Goal: Task Accomplishment & Management: Use online tool/utility

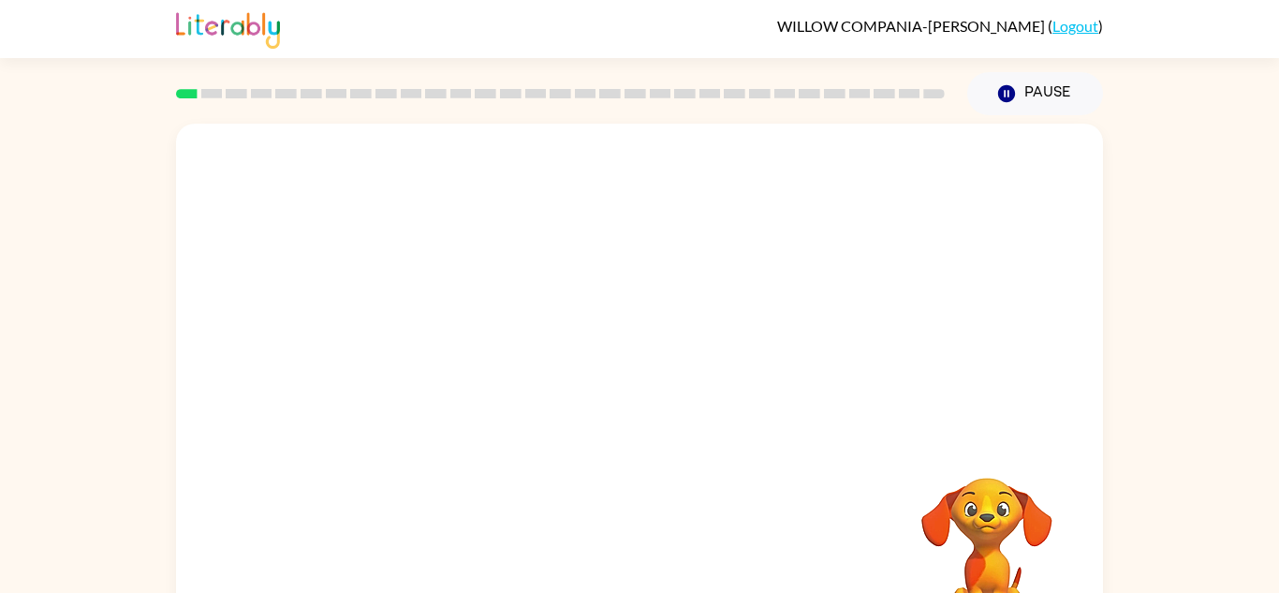
click at [644, 420] on div "Your browser must support playing .mp4 files to use Literably. Please try using…" at bounding box center [639, 391] width 927 height 535
click at [627, 386] on icon "button" at bounding box center [639, 400] width 33 height 33
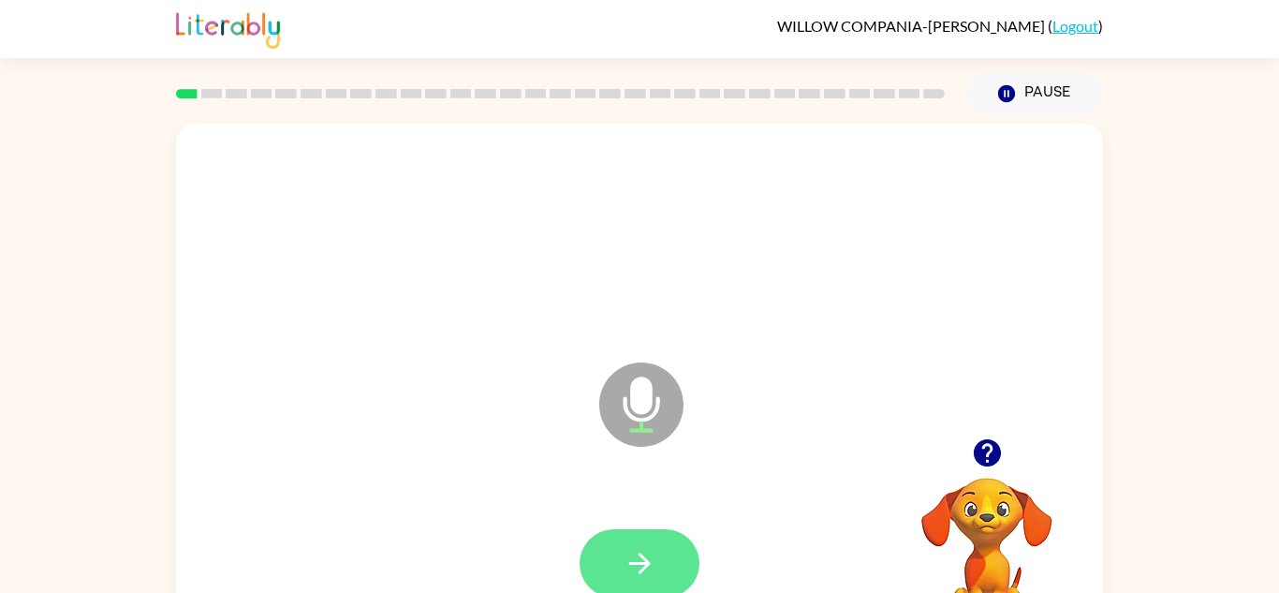
click at [654, 548] on icon "button" at bounding box center [639, 563] width 33 height 33
click at [620, 550] on button "button" at bounding box center [639, 563] width 120 height 68
click at [669, 556] on button "button" at bounding box center [639, 563] width 120 height 68
click at [647, 563] on icon "button" at bounding box center [639, 563] width 22 height 22
click at [632, 552] on icon "button" at bounding box center [639, 563] width 33 height 33
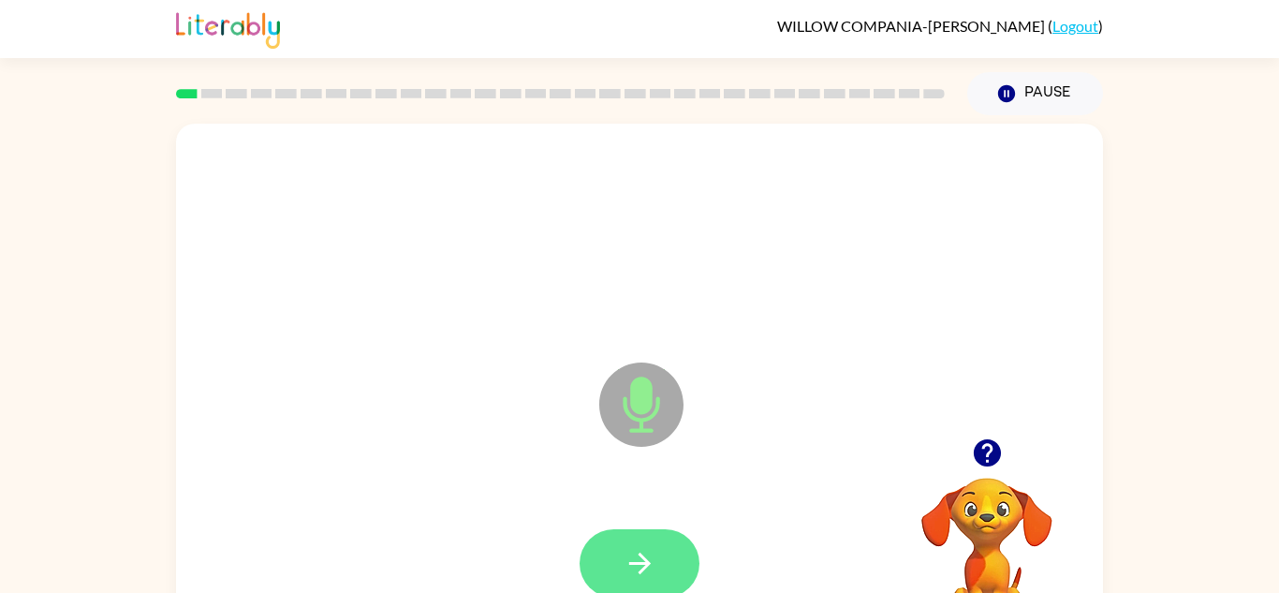
click at [674, 559] on button "button" at bounding box center [639, 563] width 120 height 68
click at [647, 547] on icon "button" at bounding box center [639, 563] width 33 height 33
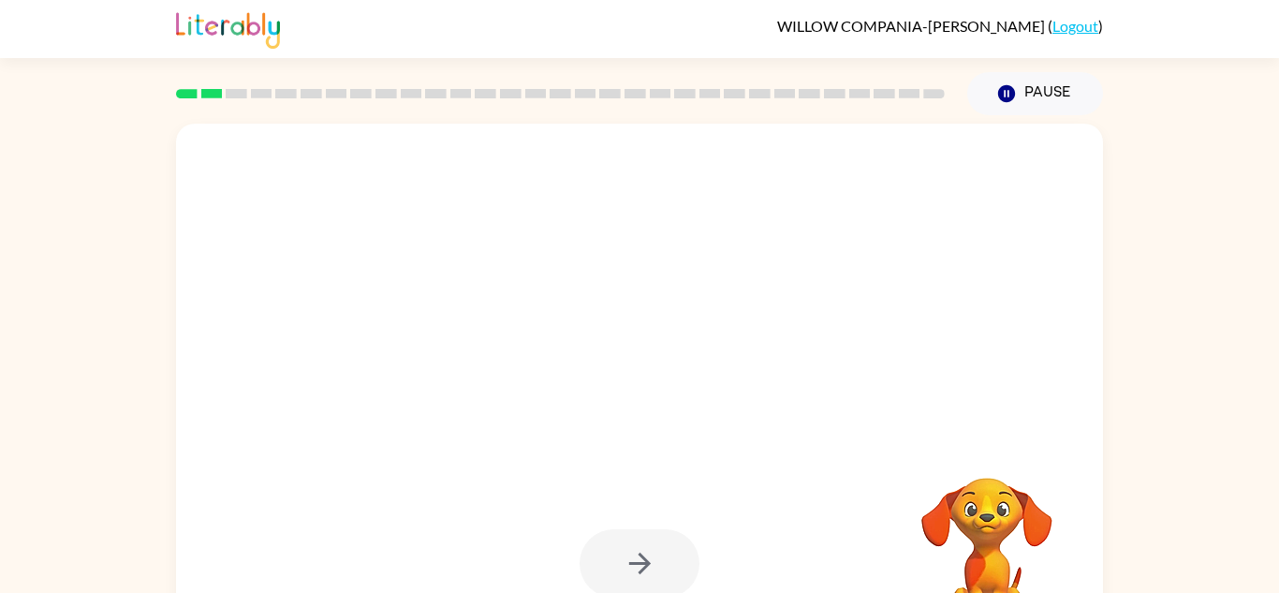
click at [655, 563] on div at bounding box center [639, 563] width 120 height 68
click at [658, 554] on div at bounding box center [639, 563] width 120 height 68
click at [659, 556] on button "button" at bounding box center [639, 563] width 120 height 68
click at [658, 542] on div at bounding box center [639, 563] width 120 height 68
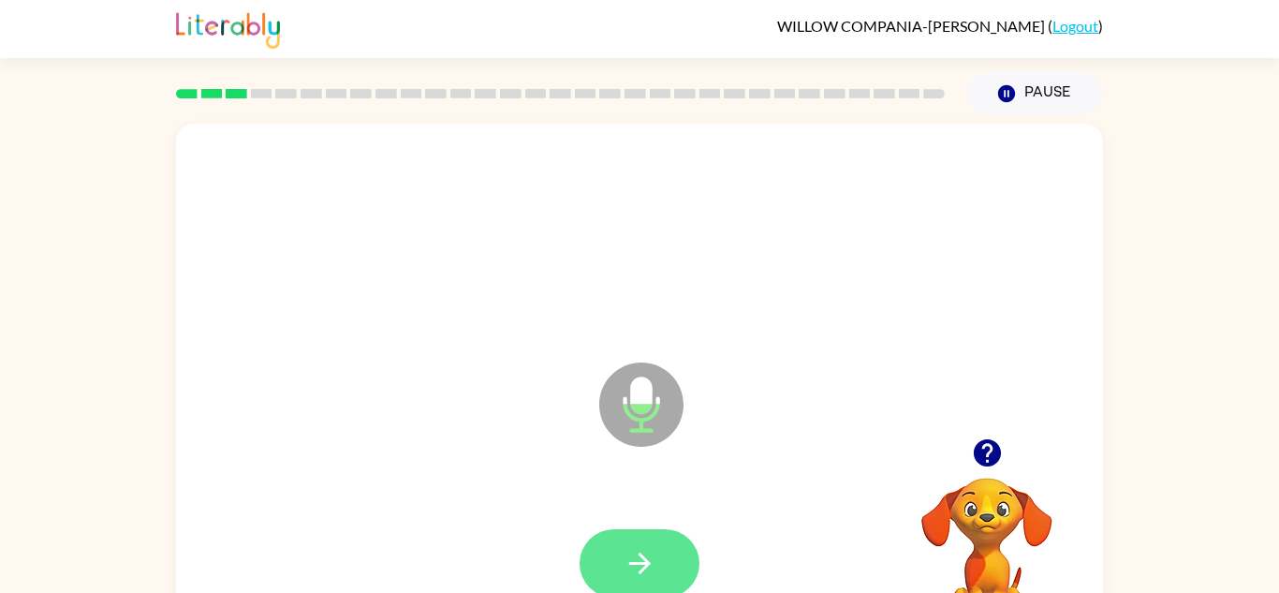
click at [662, 555] on button "button" at bounding box center [639, 563] width 120 height 68
click at [636, 556] on icon "button" at bounding box center [639, 563] width 33 height 33
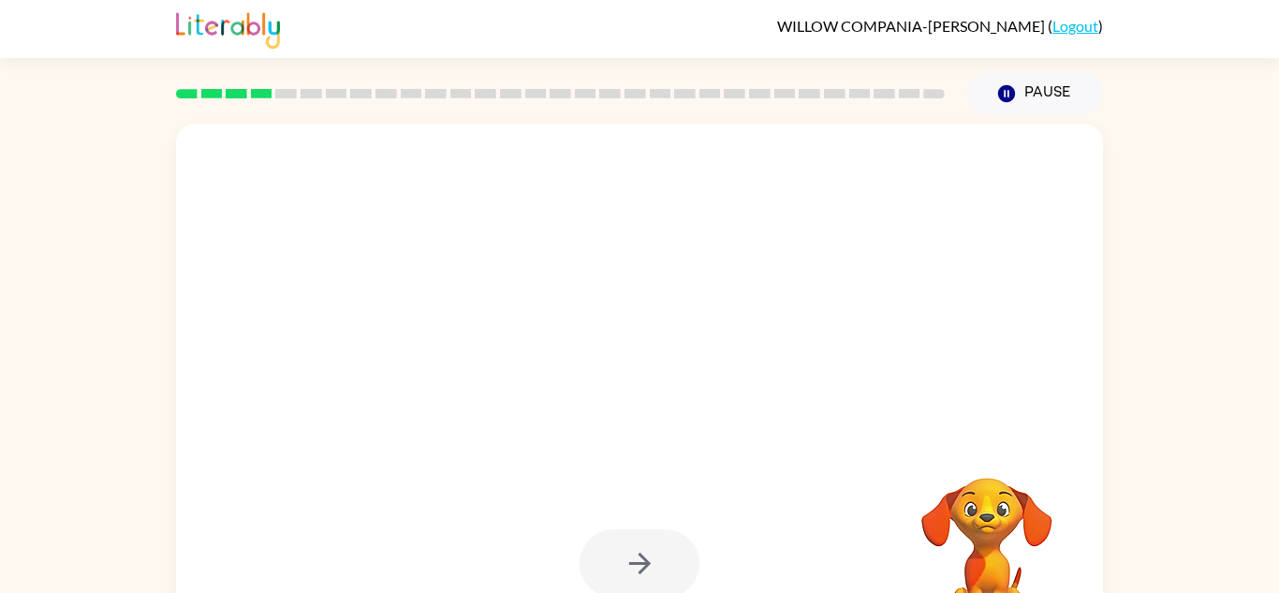
click at [636, 556] on div at bounding box center [639, 563] width 120 height 68
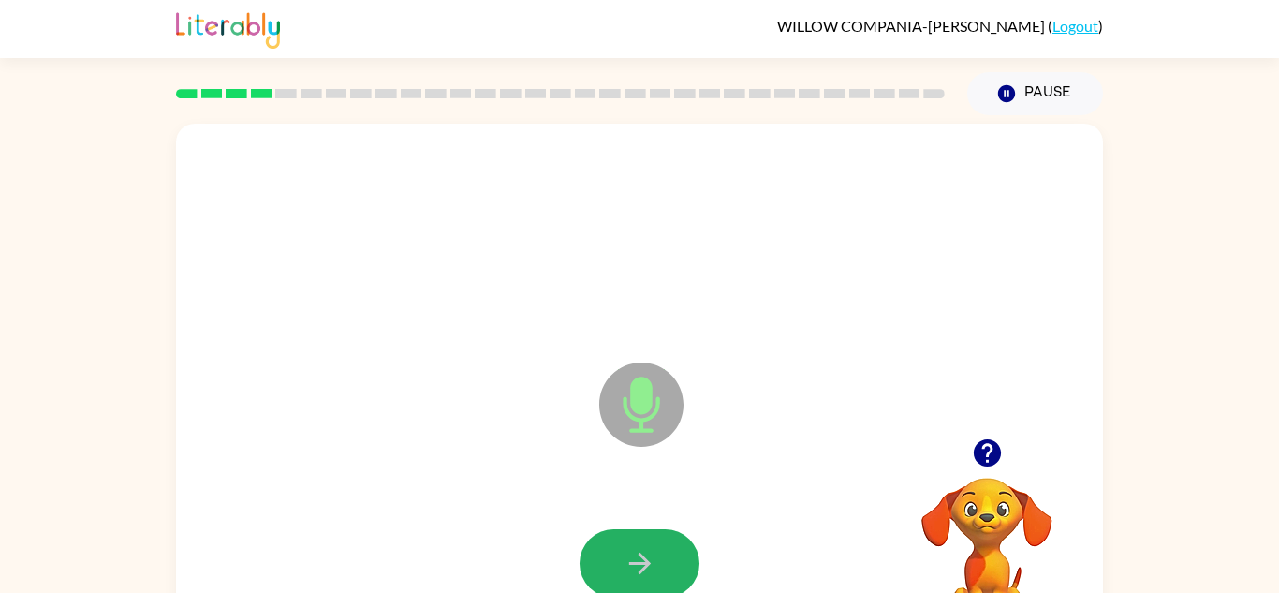
click at [636, 556] on icon "button" at bounding box center [639, 563] width 33 height 33
click at [640, 544] on button "button" at bounding box center [639, 563] width 120 height 68
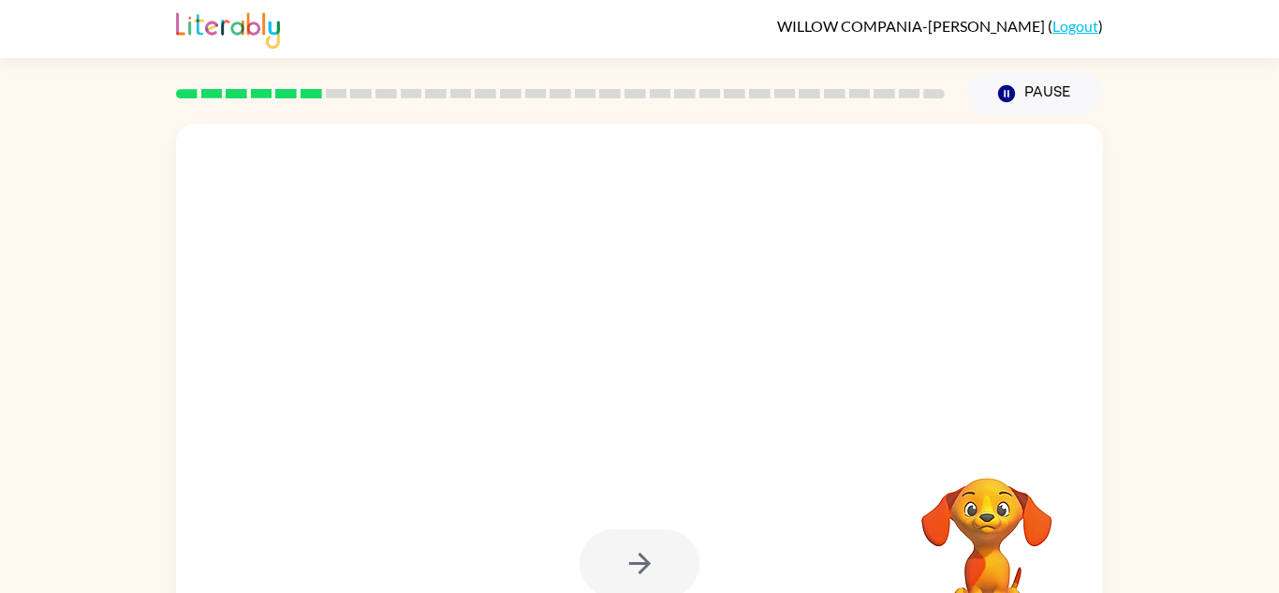
click at [640, 544] on div at bounding box center [639, 563] width 120 height 68
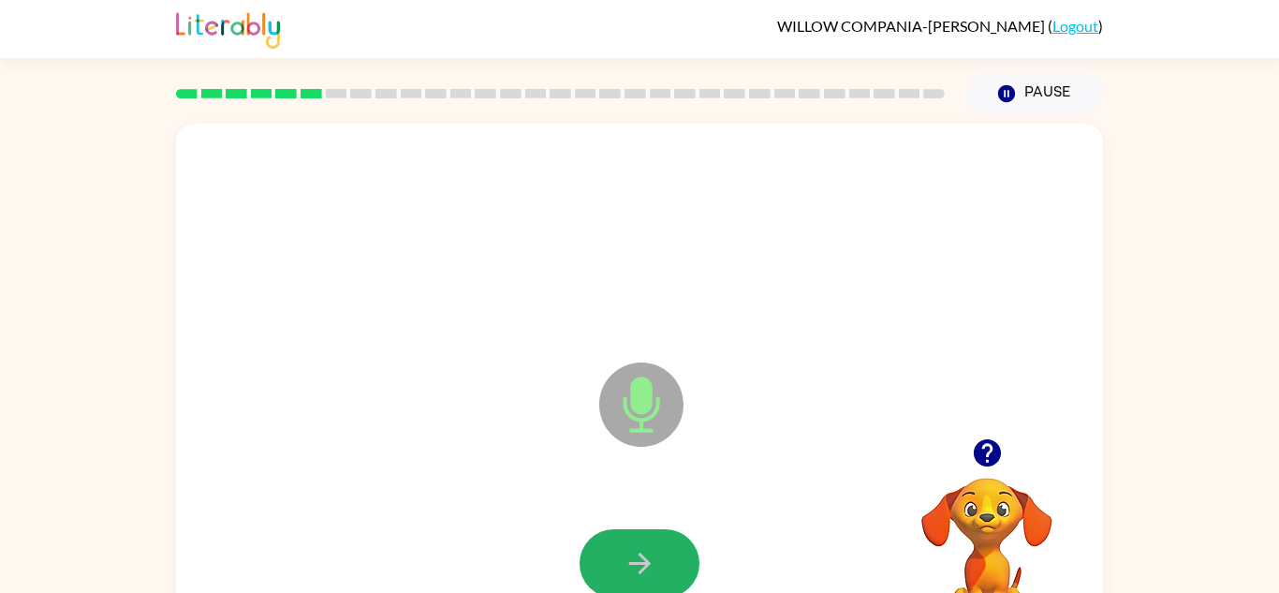
click at [640, 544] on button "button" at bounding box center [639, 563] width 120 height 68
click at [640, 544] on div at bounding box center [639, 563] width 120 height 68
click at [681, 552] on button "button" at bounding box center [639, 563] width 120 height 68
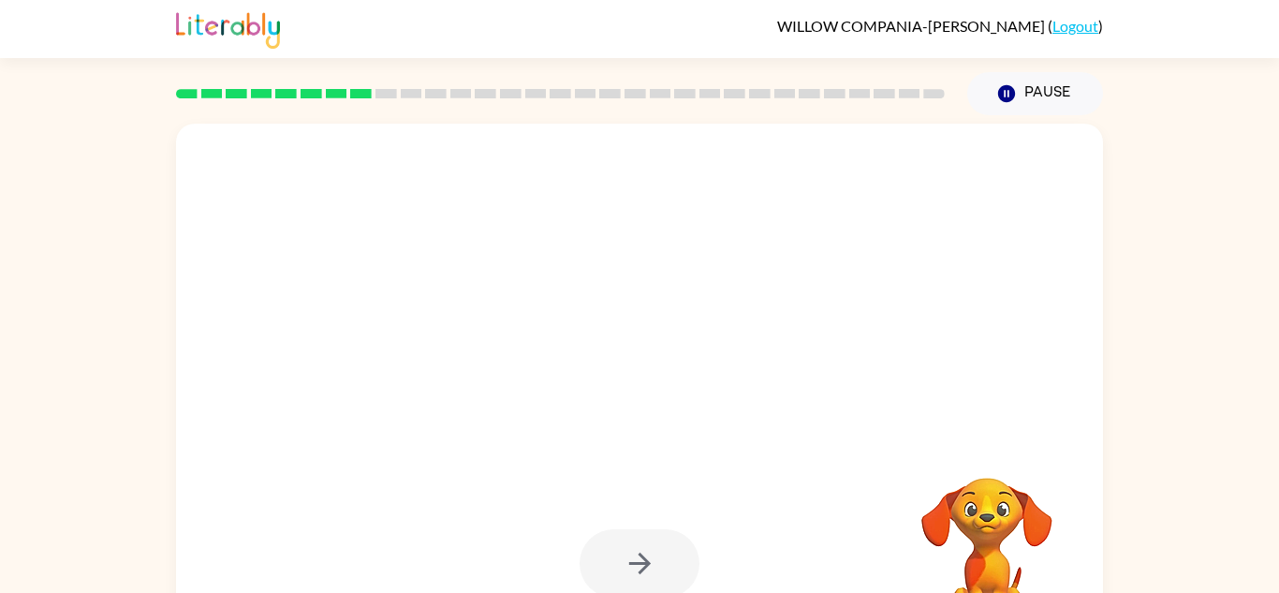
click at [681, 552] on div at bounding box center [639, 563] width 120 height 68
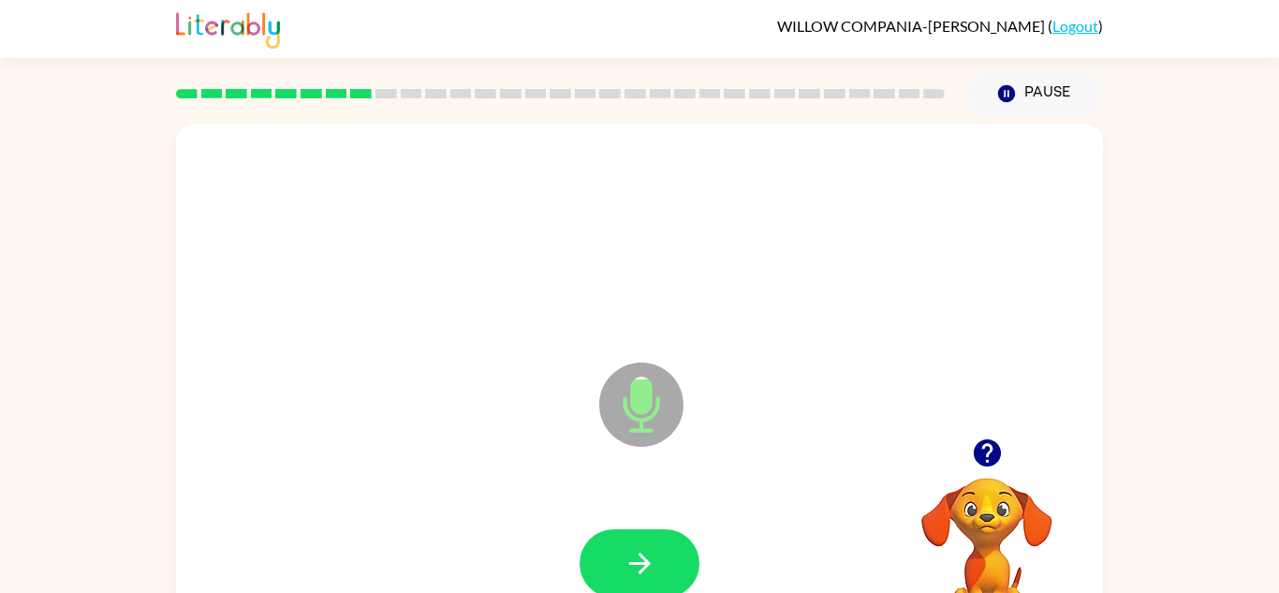
click at [681, 552] on button "button" at bounding box center [639, 563] width 120 height 68
click at [682, 553] on button "button" at bounding box center [639, 563] width 120 height 68
click at [682, 552] on button "button" at bounding box center [639, 563] width 120 height 68
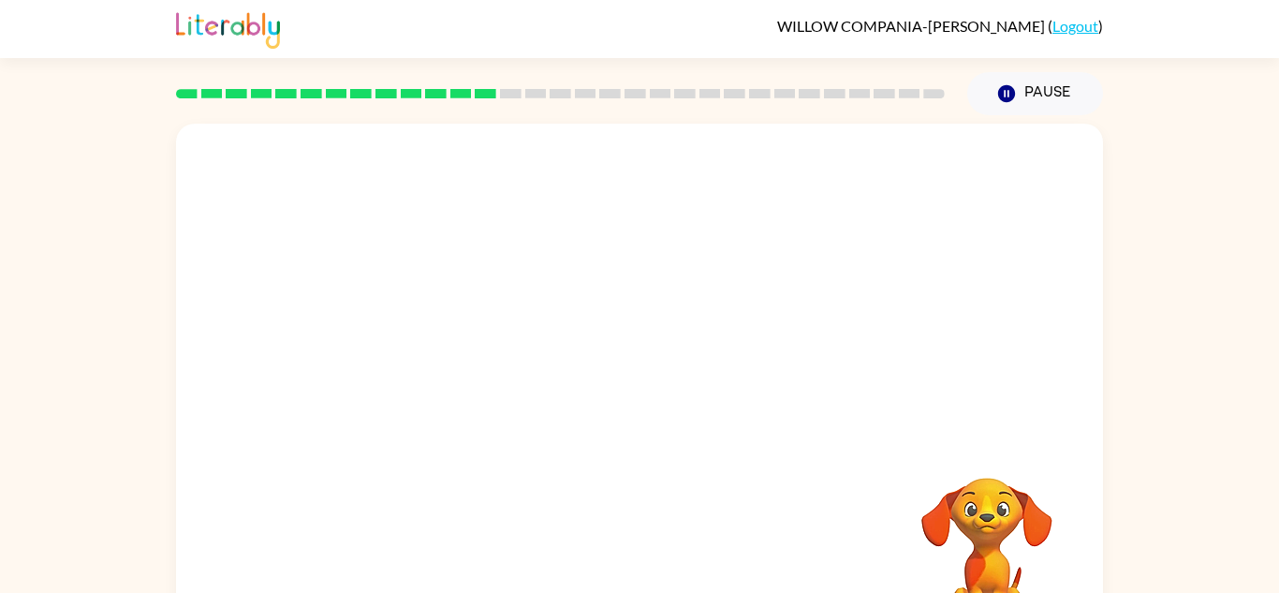
scroll to position [11, 0]
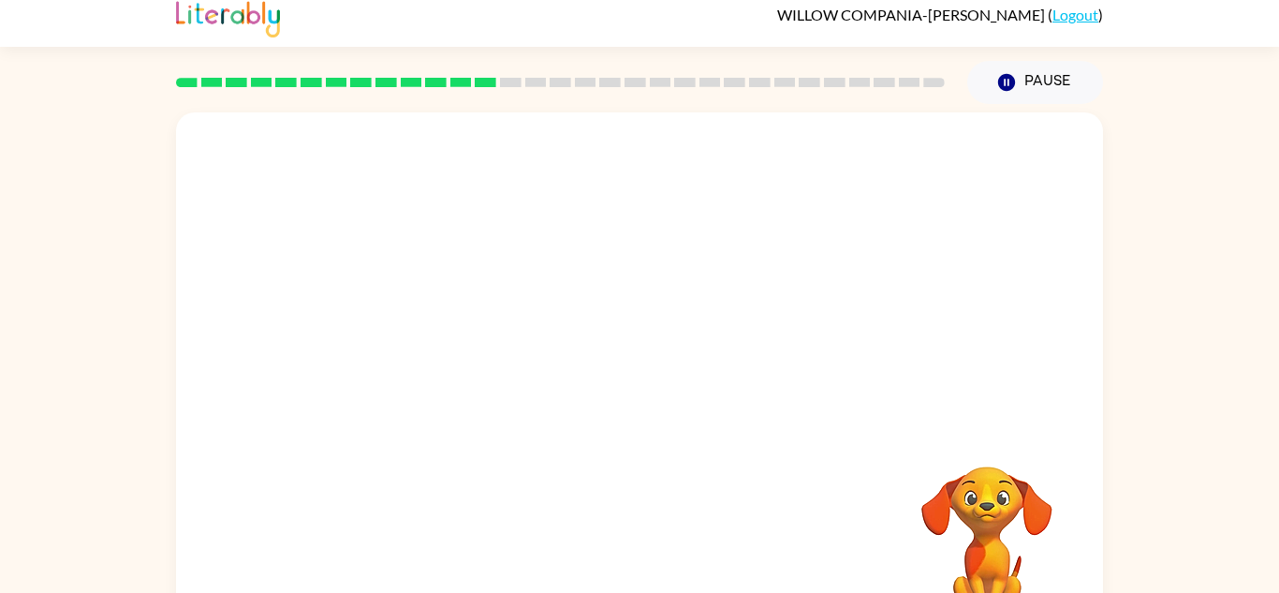
click at [682, 552] on div at bounding box center [639, 553] width 889 height 154
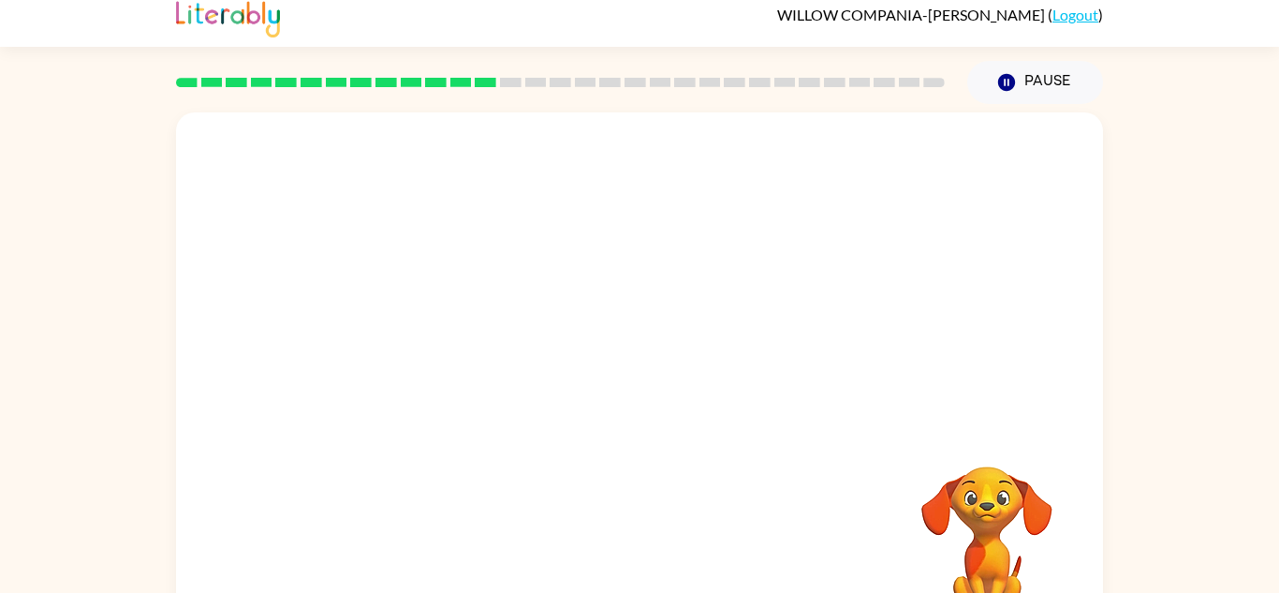
click at [682, 552] on div at bounding box center [639, 553] width 889 height 154
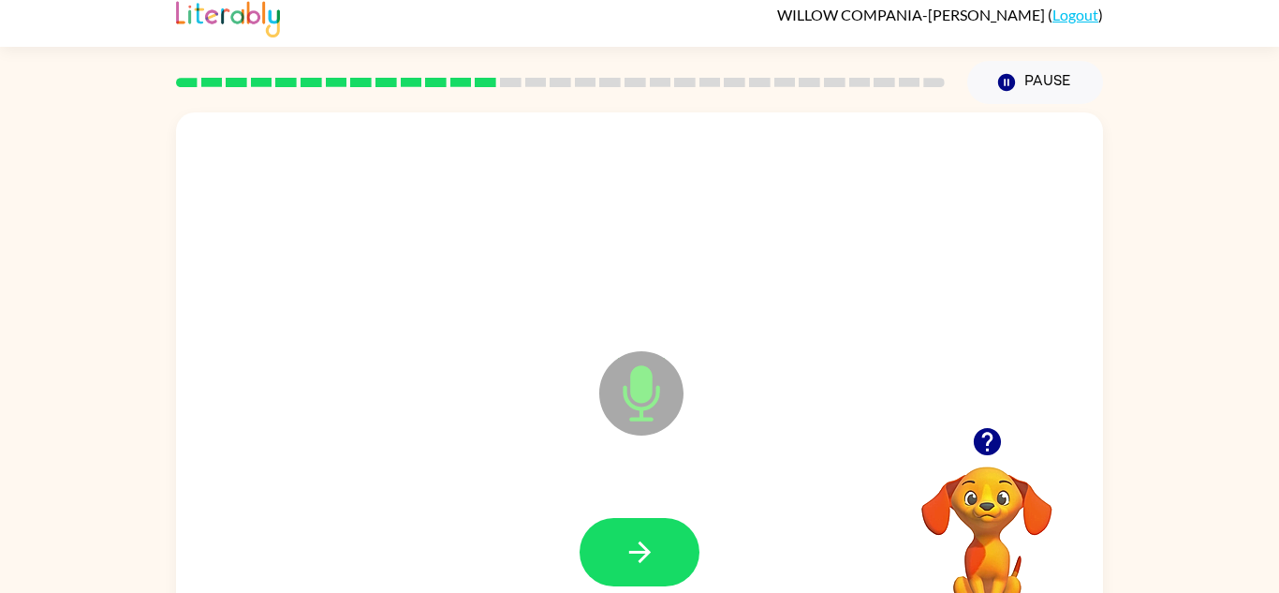
click at [682, 552] on button "button" at bounding box center [639, 552] width 120 height 68
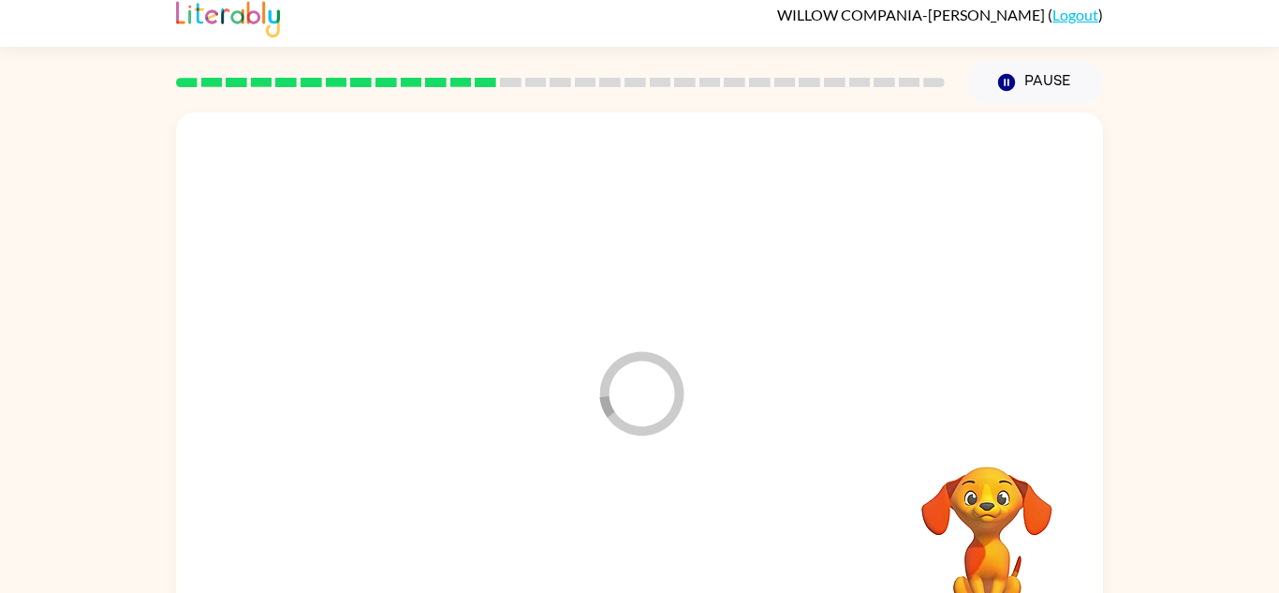
click at [682, 552] on div at bounding box center [639, 553] width 889 height 154
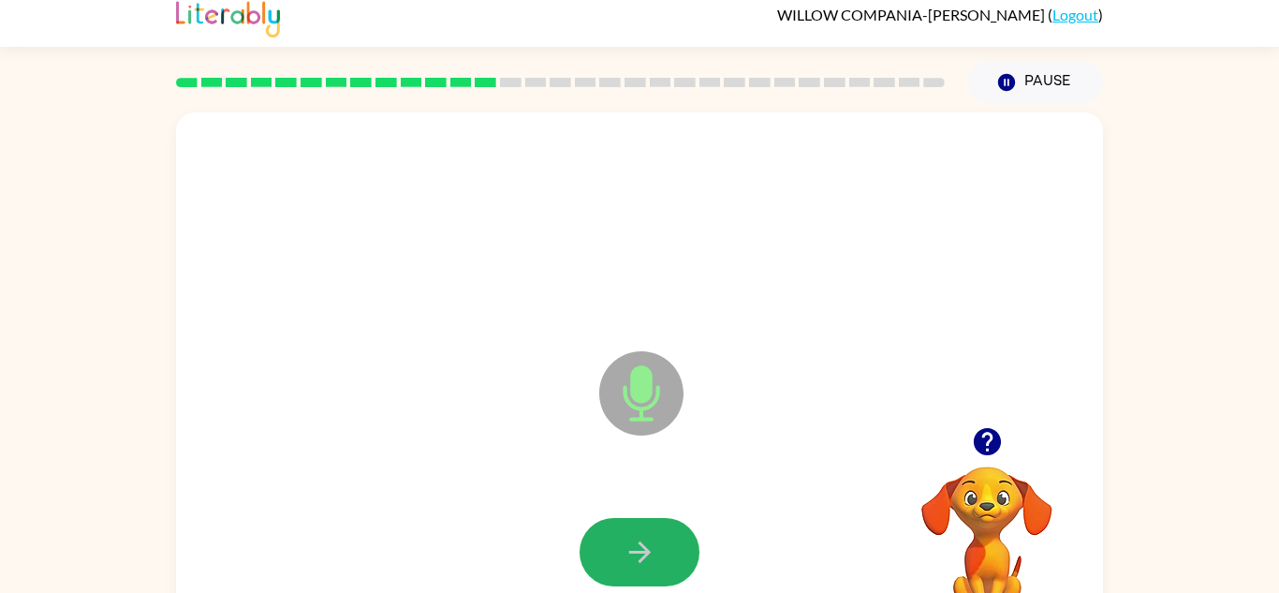
click at [682, 552] on button "button" at bounding box center [639, 552] width 120 height 68
click at [684, 555] on button "button" at bounding box center [639, 552] width 120 height 68
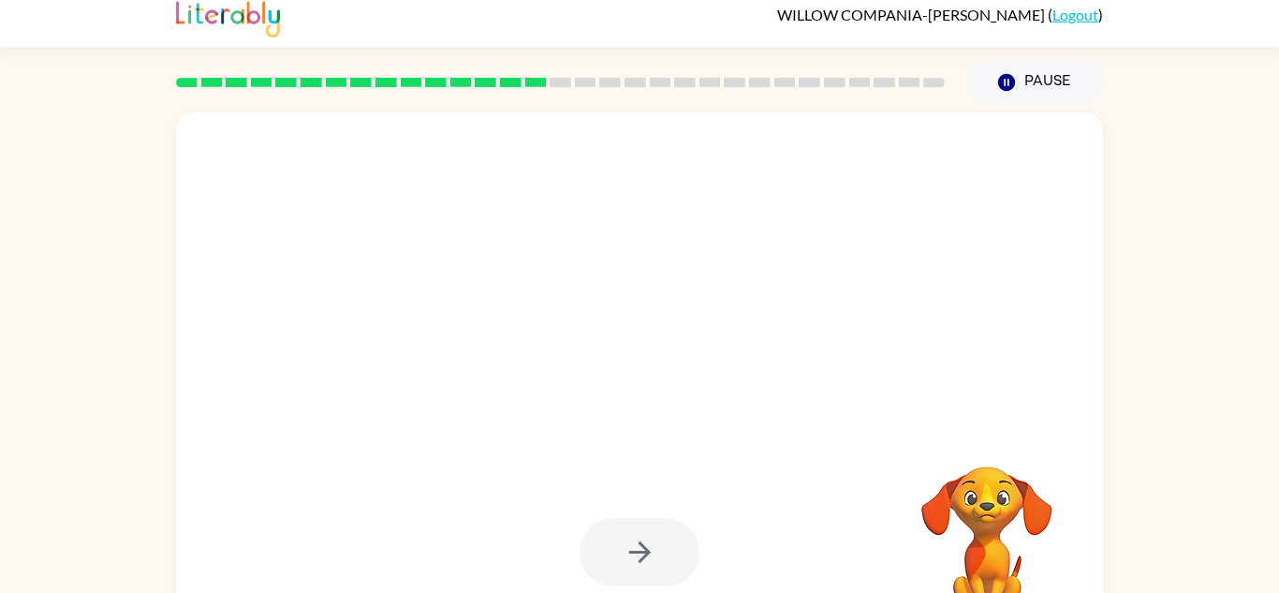
click at [684, 555] on div at bounding box center [639, 552] width 120 height 68
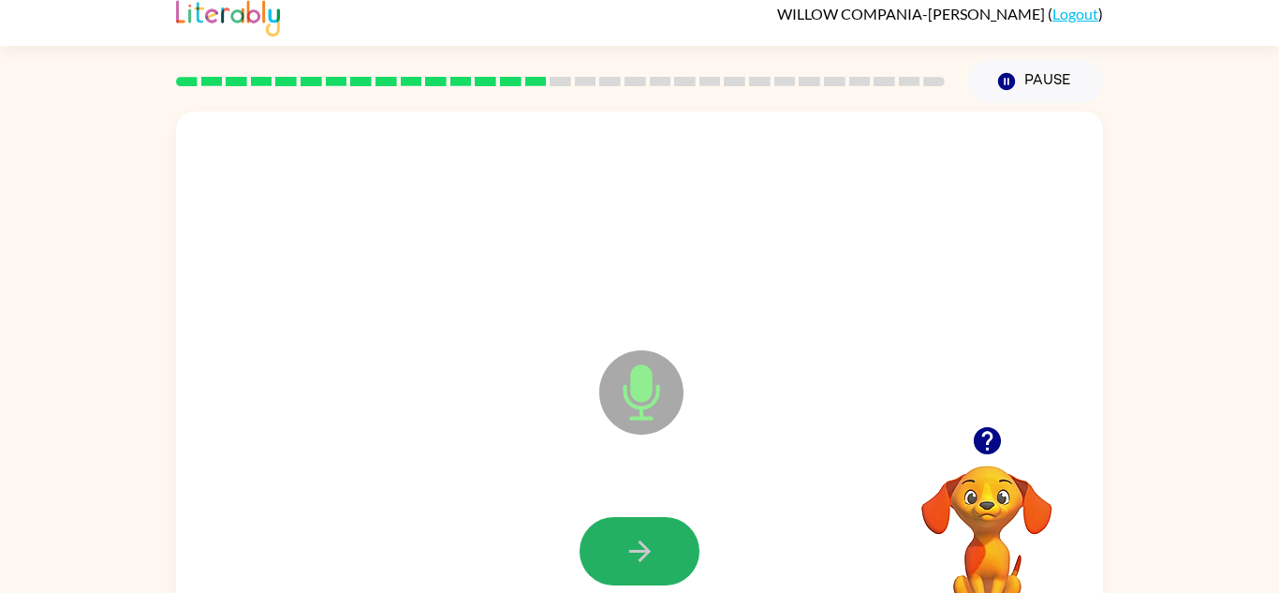
click at [684, 555] on button "button" at bounding box center [639, 551] width 120 height 68
click at [685, 555] on button "button" at bounding box center [639, 551] width 120 height 68
click at [686, 555] on button "button" at bounding box center [639, 551] width 120 height 68
drag, startPoint x: 687, startPoint y: 556, endPoint x: 797, endPoint y: 447, distance: 154.9
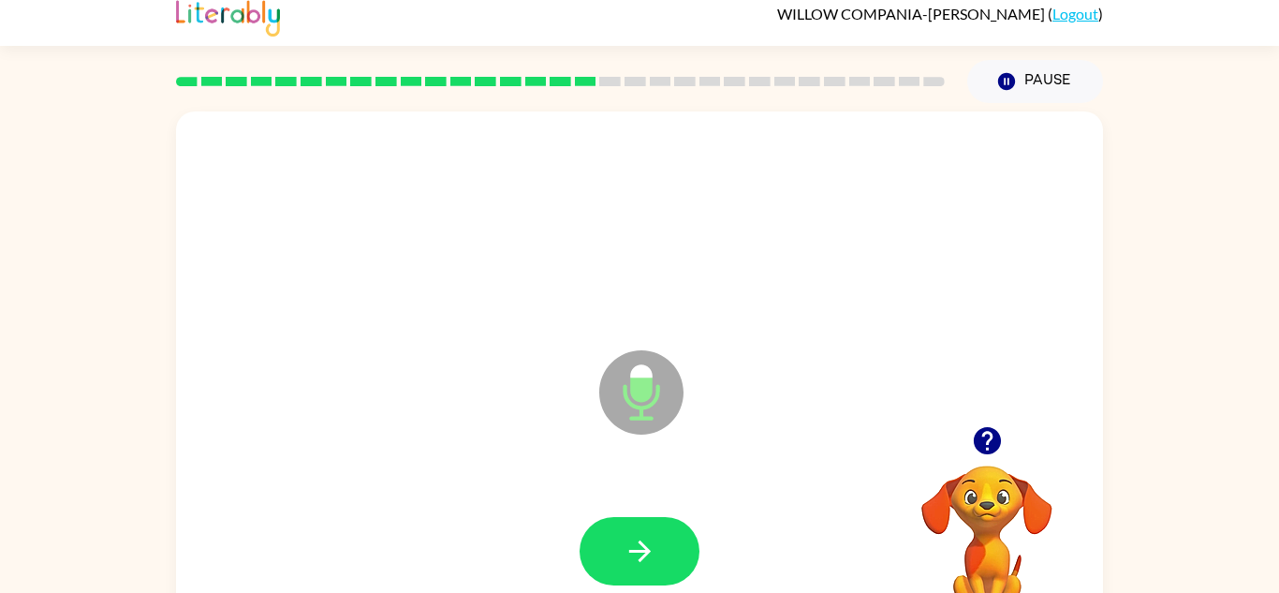
click at [797, 447] on icon "Microphone The Microphone is here when it is your turn to talk" at bounding box center [734, 415] width 281 height 140
click at [612, 547] on button "button" at bounding box center [639, 551] width 120 height 68
click at [630, 533] on button "button" at bounding box center [639, 551] width 120 height 68
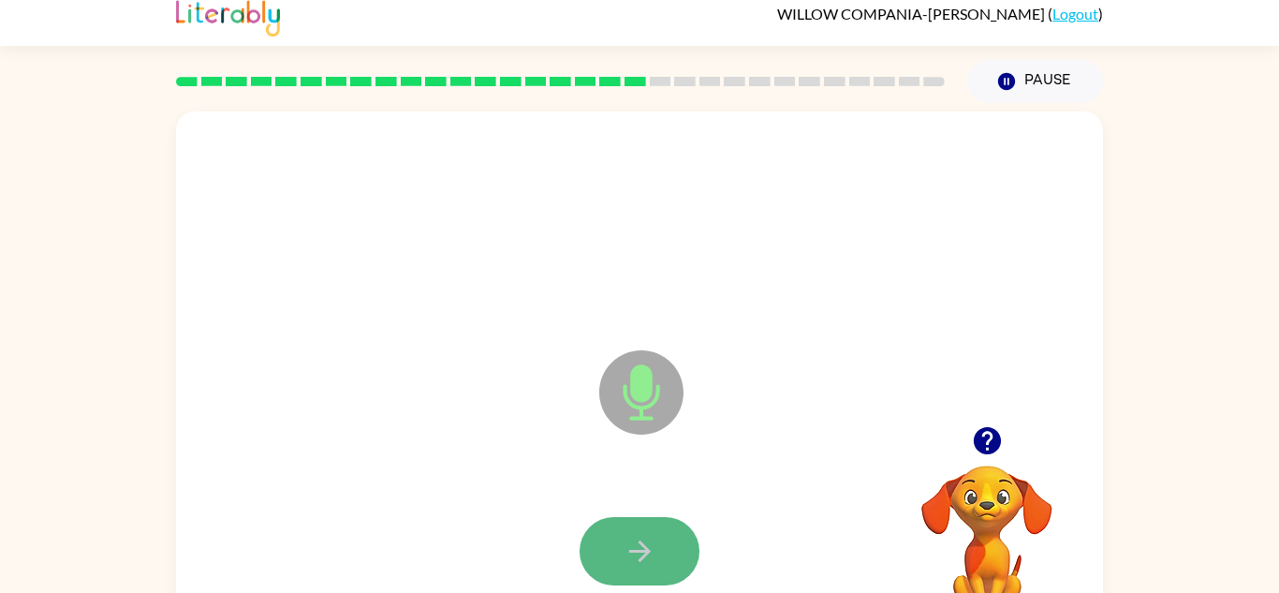
click at [630, 533] on button "button" at bounding box center [639, 551] width 120 height 68
click at [630, 532] on button "button" at bounding box center [639, 551] width 120 height 68
click at [632, 530] on button "button" at bounding box center [639, 551] width 120 height 68
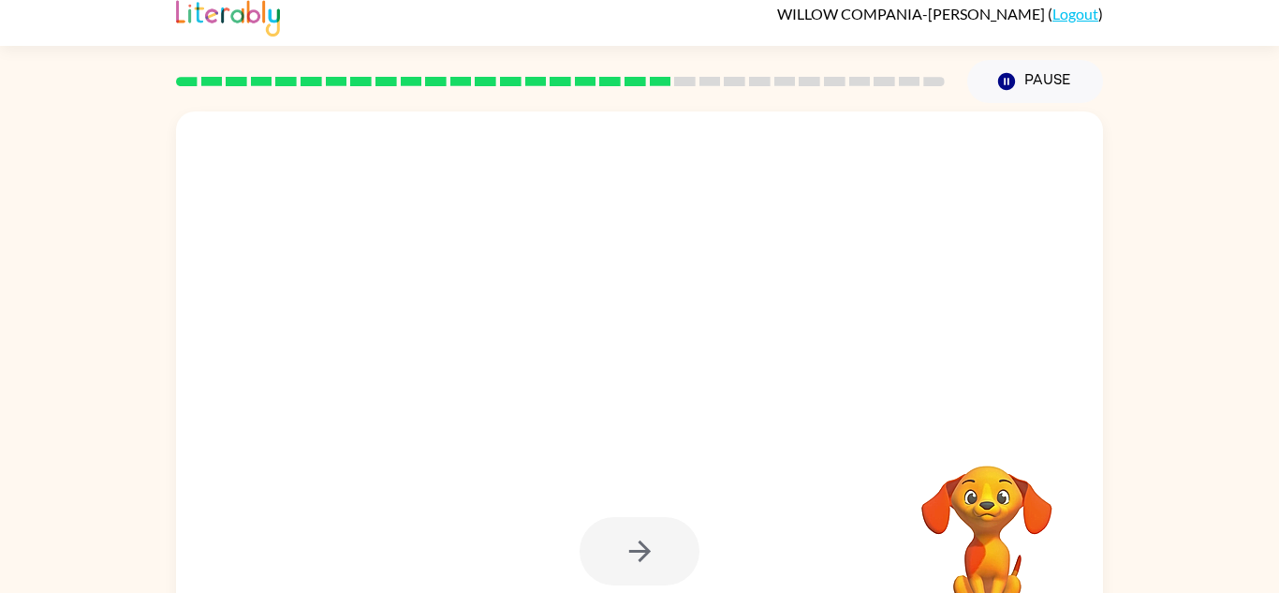
click at [632, 530] on div at bounding box center [639, 551] width 120 height 68
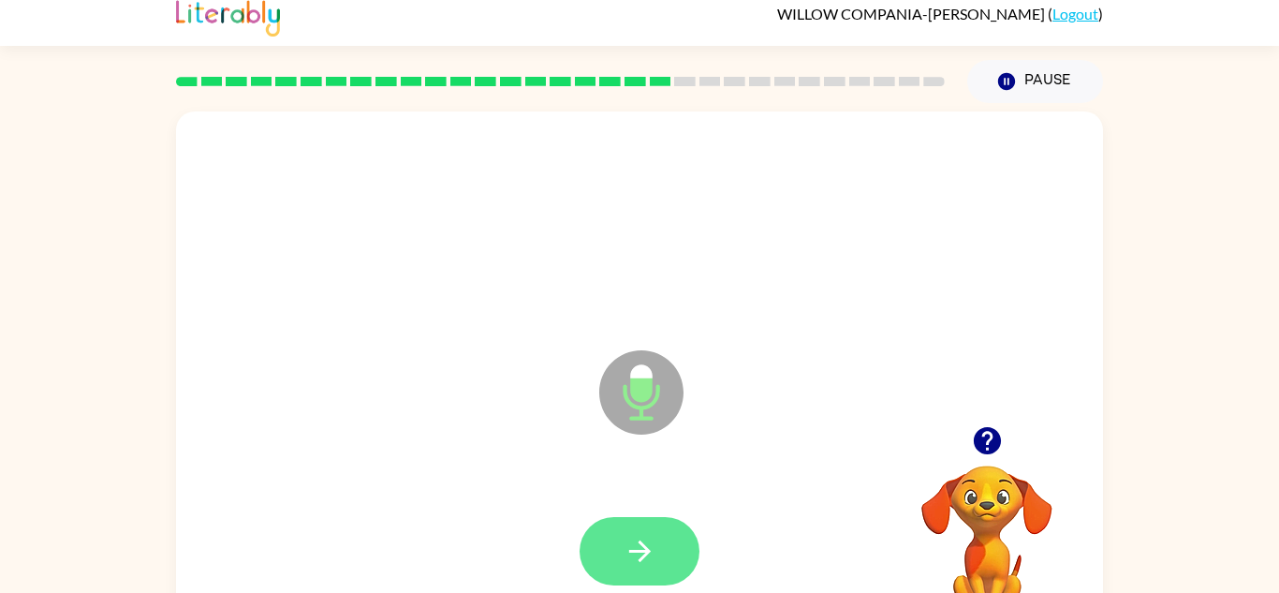
click at [634, 535] on icon "button" at bounding box center [639, 551] width 33 height 33
click at [635, 535] on icon "button" at bounding box center [639, 551] width 33 height 33
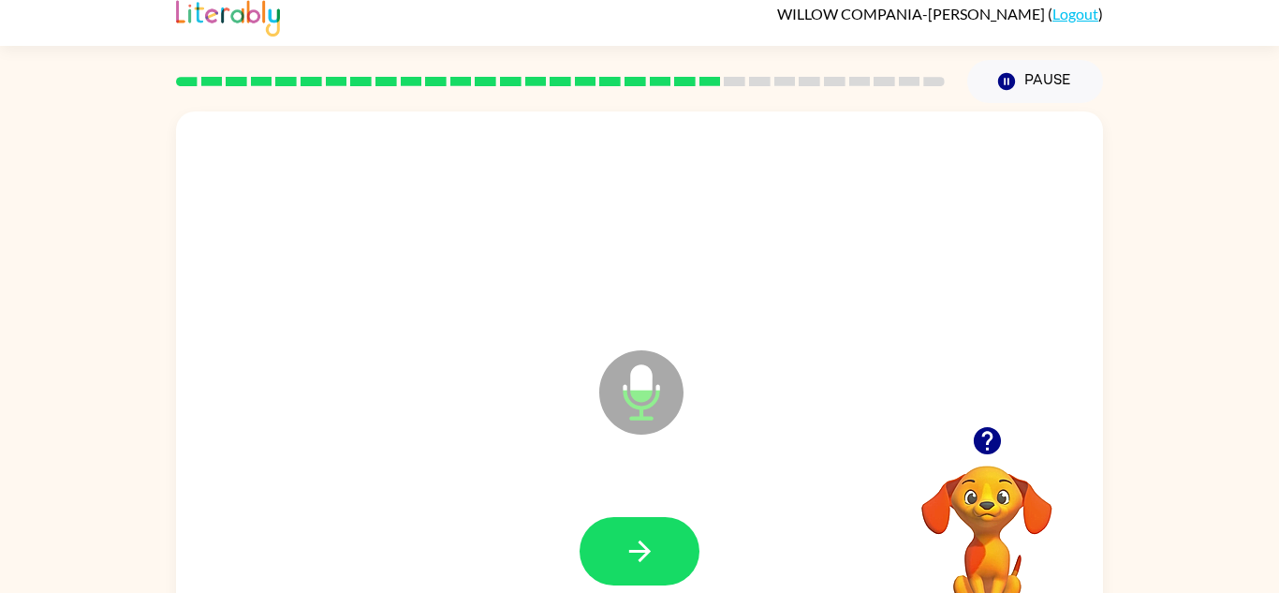
click at [634, 520] on button "button" at bounding box center [639, 551] width 120 height 68
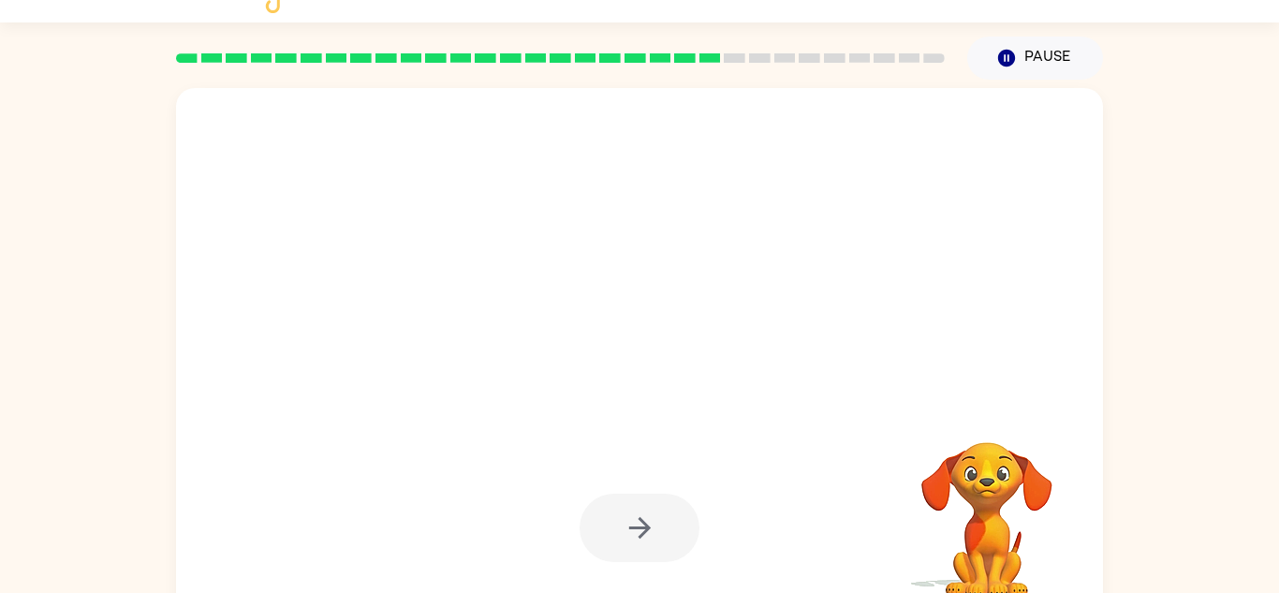
scroll to position [40, 0]
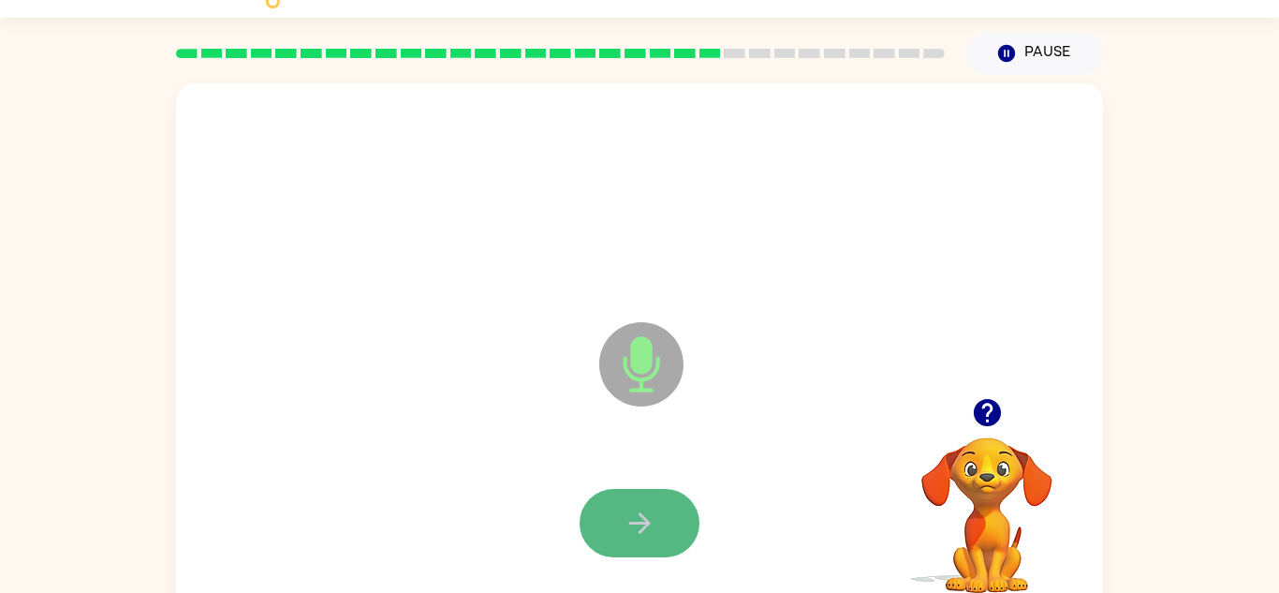
click at [634, 520] on icon "button" at bounding box center [639, 522] width 33 height 33
click at [644, 534] on icon "button" at bounding box center [639, 522] width 33 height 33
click at [640, 526] on icon "button" at bounding box center [639, 522] width 33 height 33
click at [637, 529] on icon "button" at bounding box center [639, 522] width 33 height 33
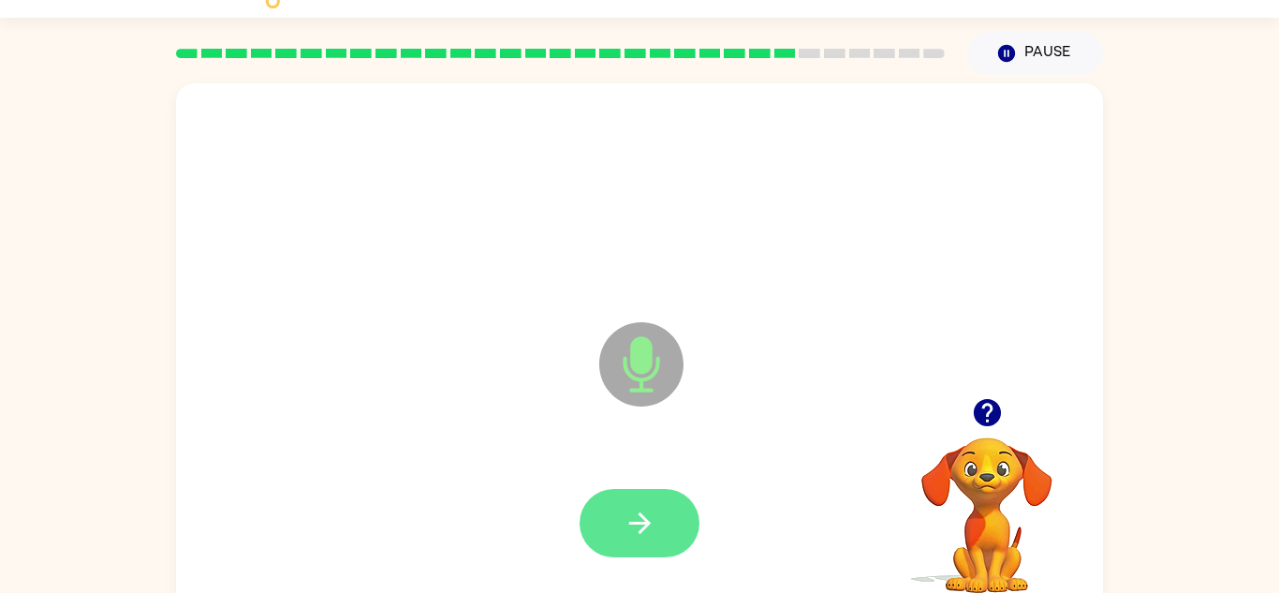
click at [695, 529] on button "button" at bounding box center [639, 523] width 120 height 68
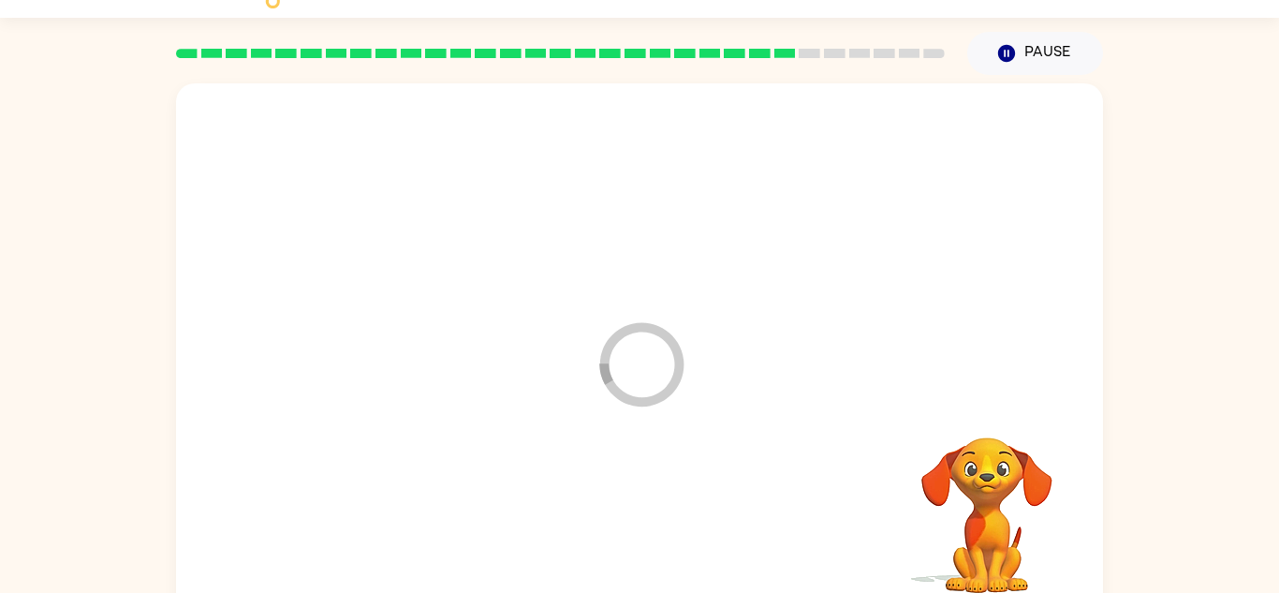
click at [682, 526] on div at bounding box center [639, 524] width 889 height 154
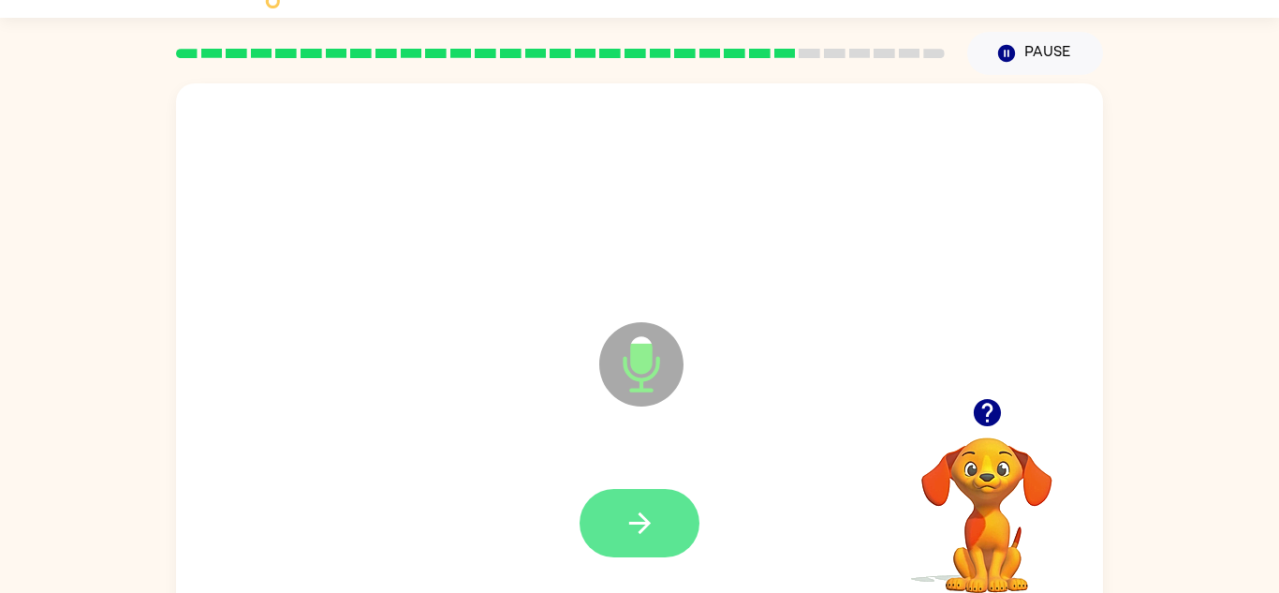
click at [666, 536] on button "button" at bounding box center [639, 523] width 120 height 68
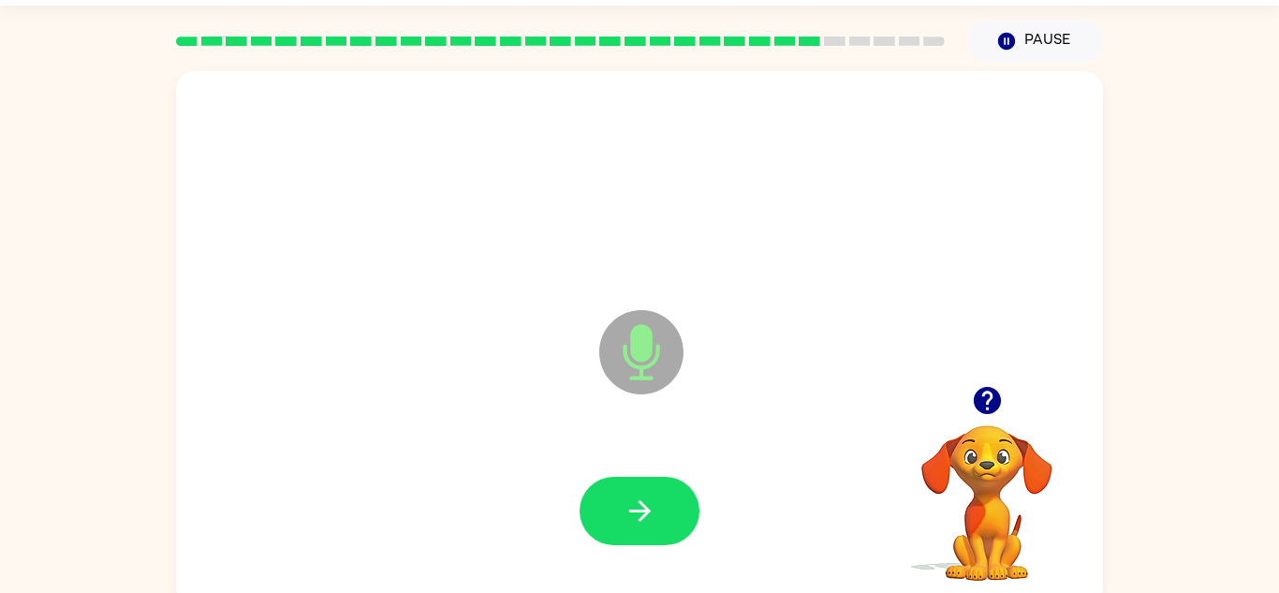
scroll to position [66, 0]
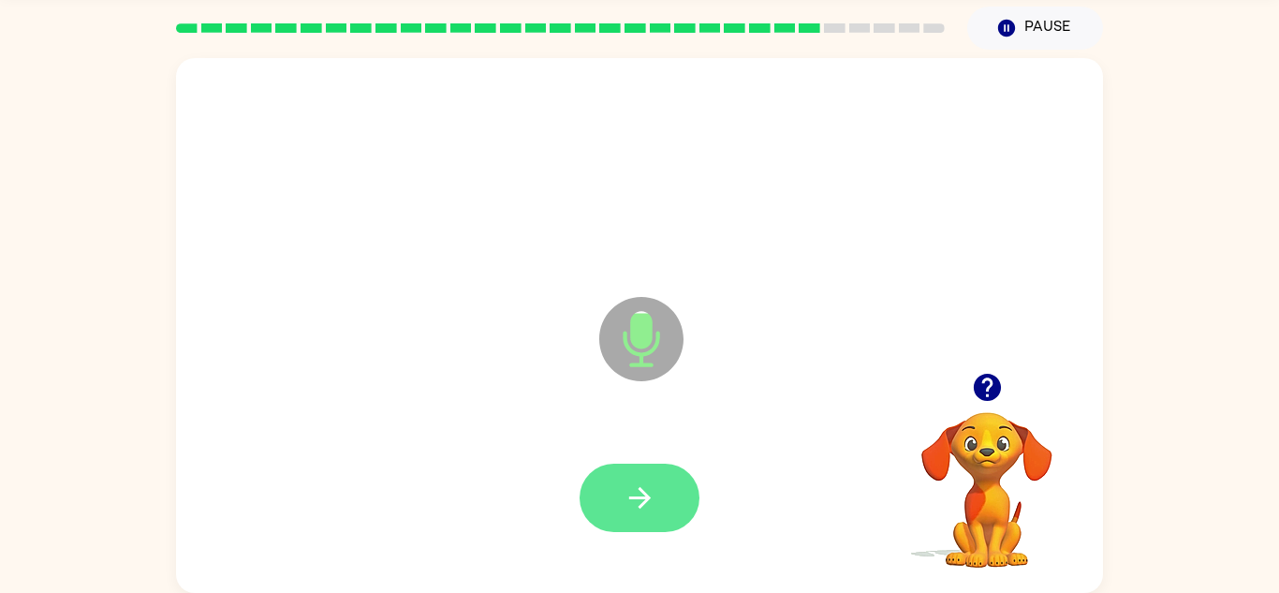
click at [673, 506] on button "button" at bounding box center [639, 497] width 120 height 68
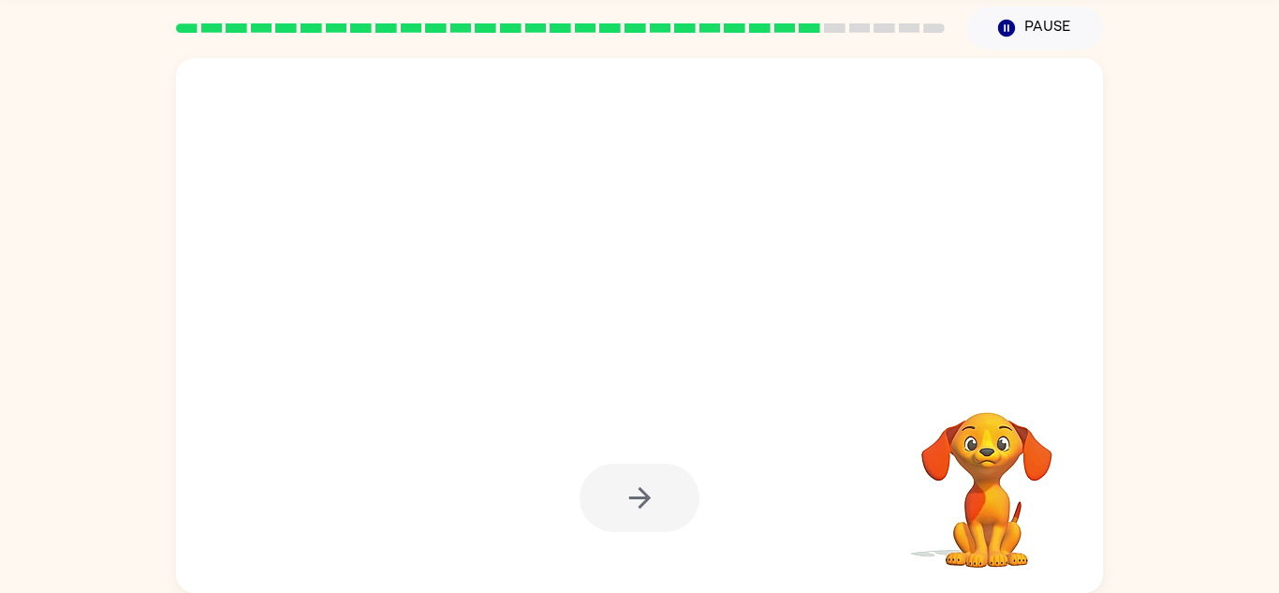
click at [638, 529] on div at bounding box center [639, 497] width 120 height 68
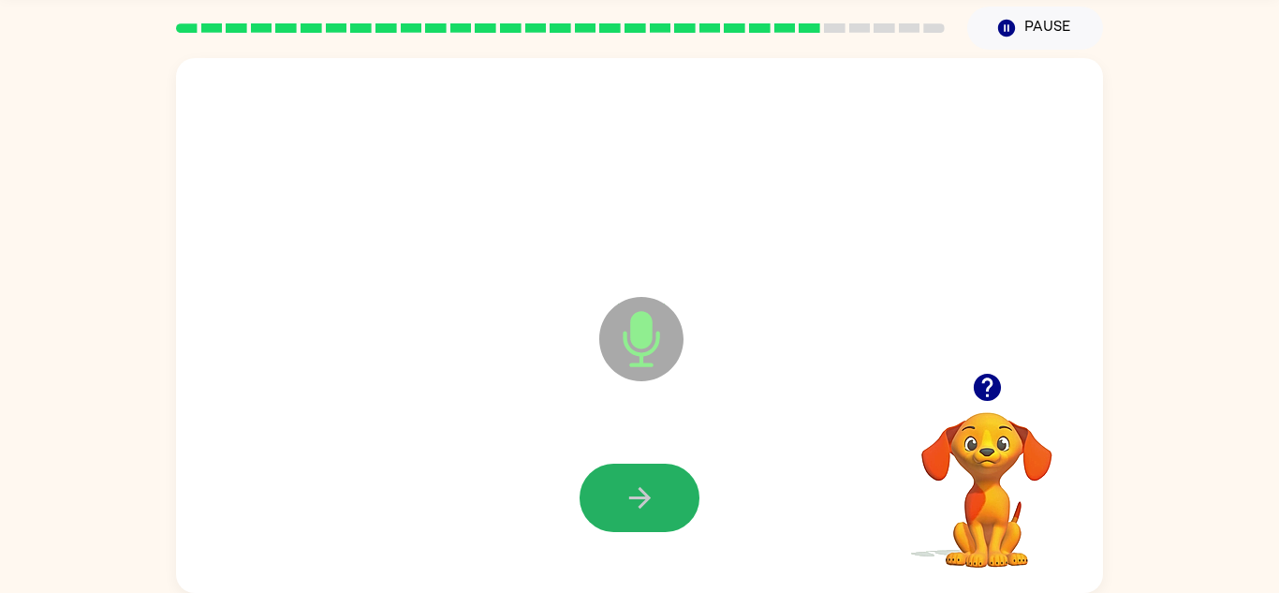
click at [638, 529] on button "button" at bounding box center [639, 497] width 120 height 68
click at [633, 489] on icon "button" at bounding box center [639, 497] width 33 height 33
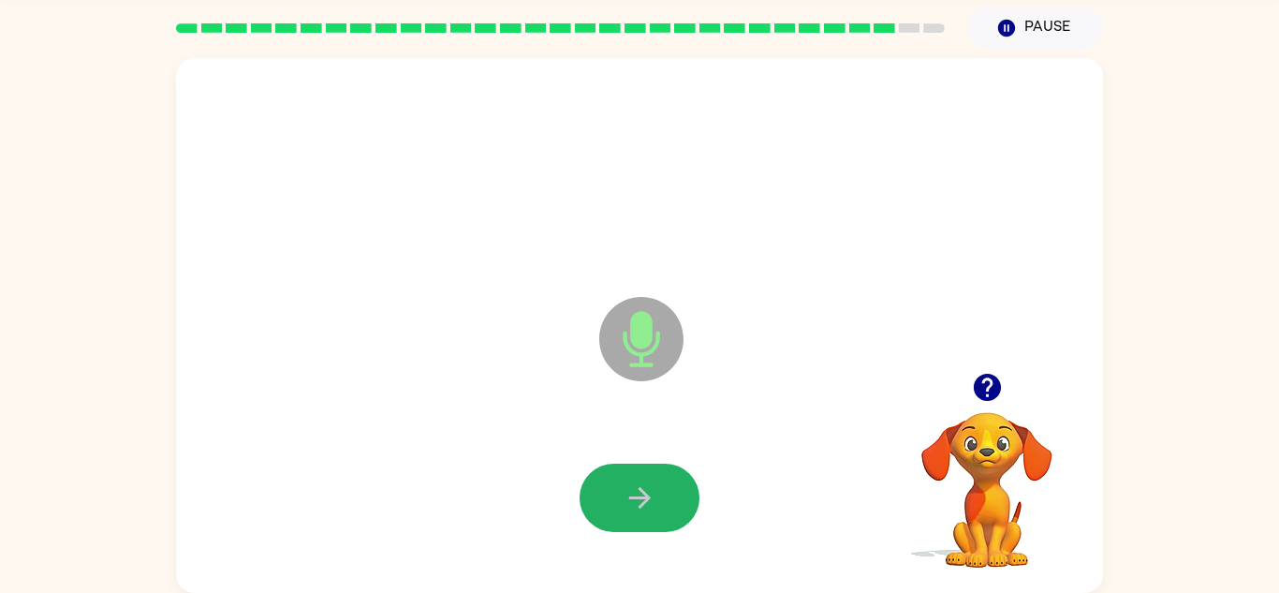
click at [633, 489] on icon "button" at bounding box center [639, 497] width 33 height 33
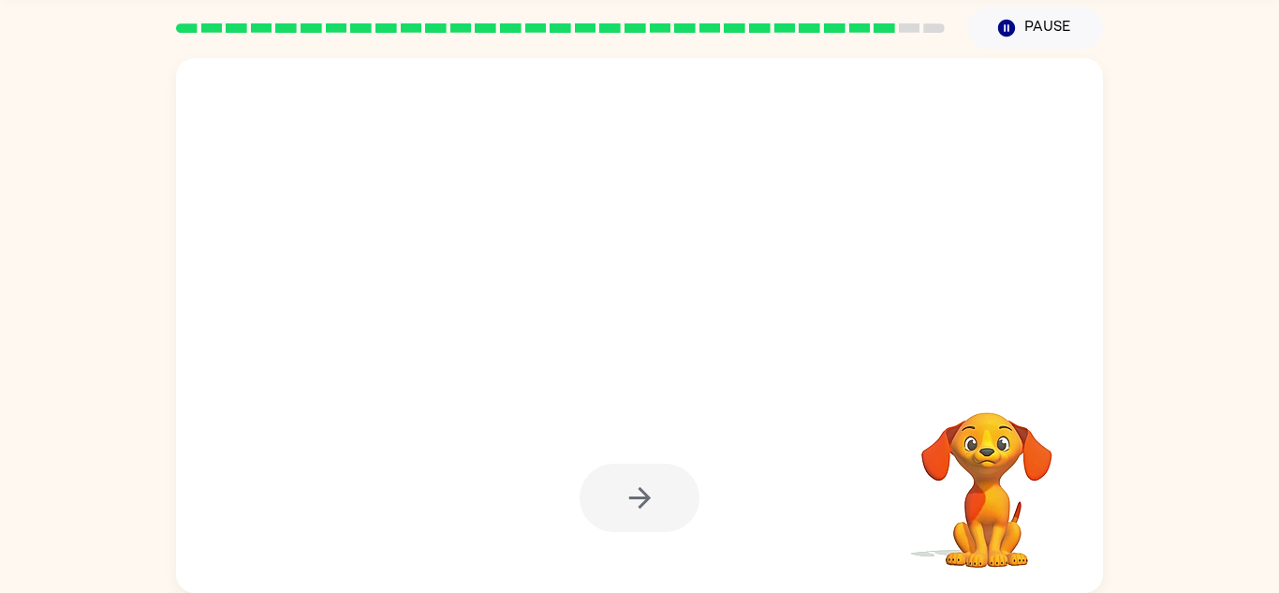
click at [635, 489] on div at bounding box center [639, 497] width 120 height 68
click at [637, 489] on div at bounding box center [639, 497] width 120 height 68
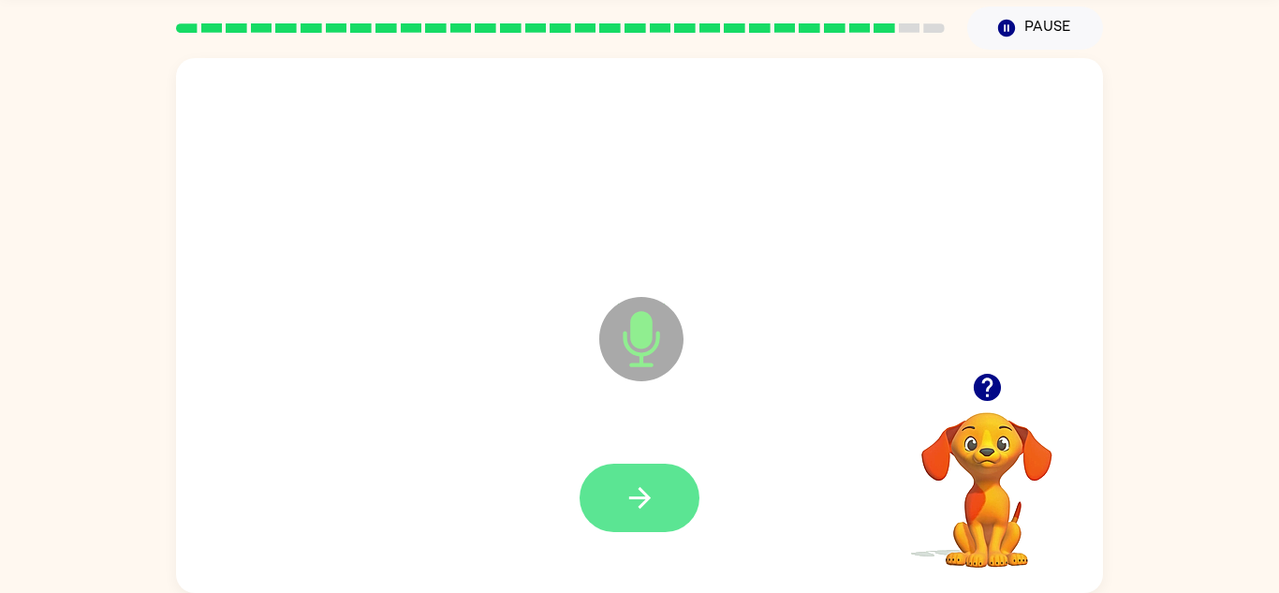
click at [650, 492] on icon "button" at bounding box center [639, 497] width 33 height 33
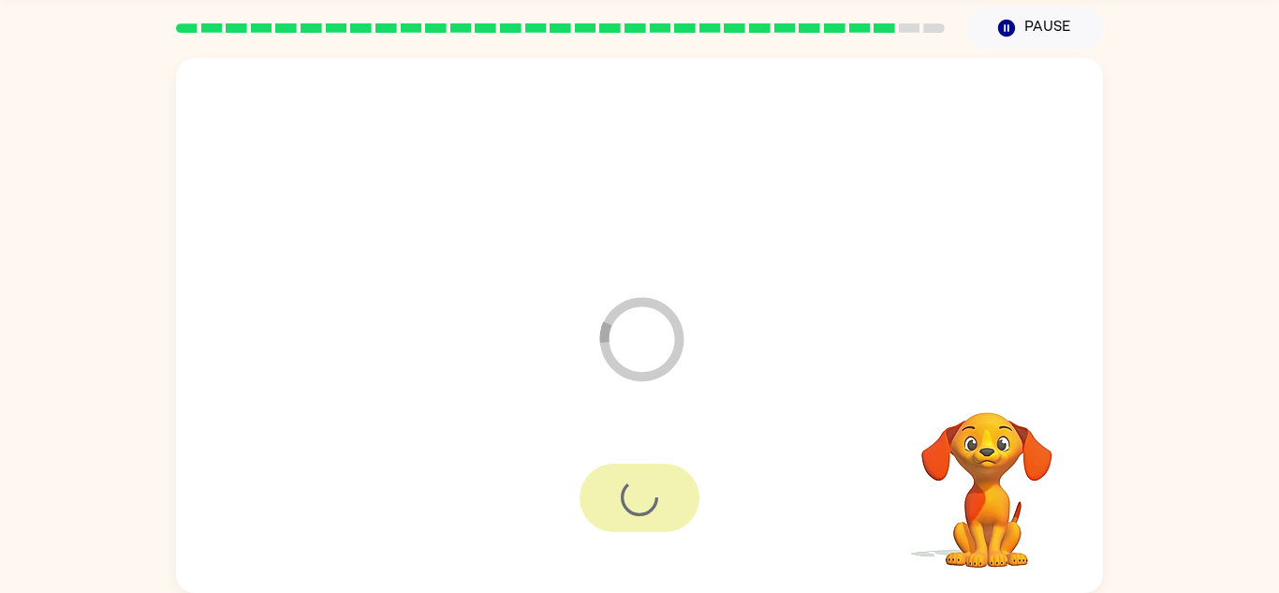
click at [651, 492] on div at bounding box center [639, 497] width 120 height 68
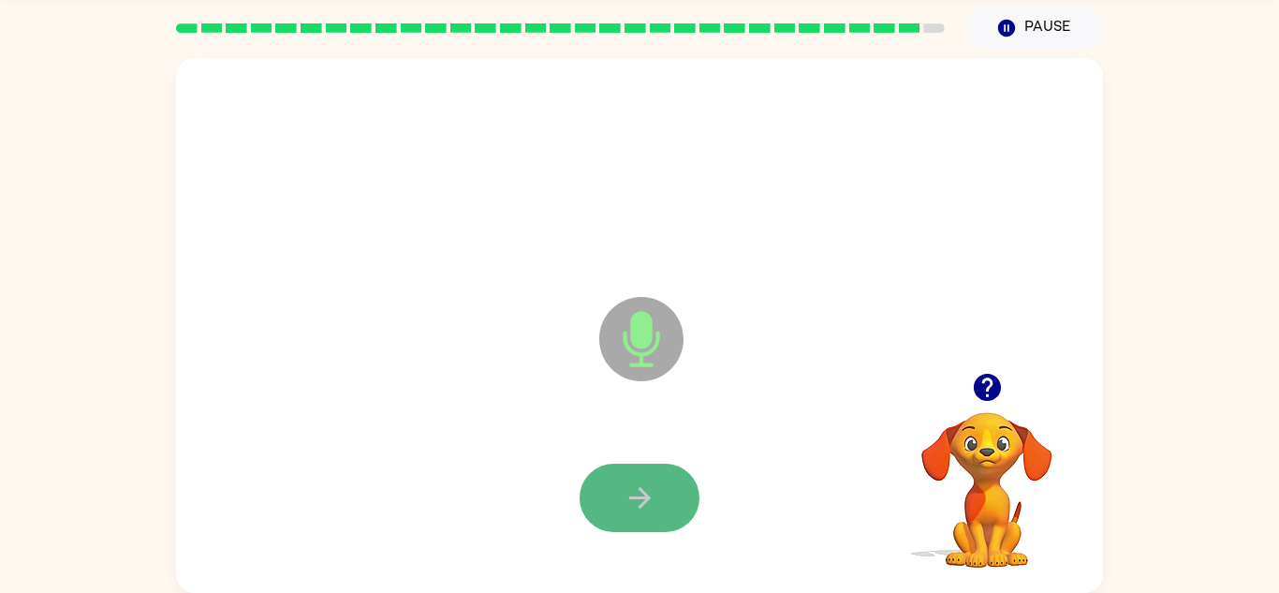
click at [628, 491] on icon "button" at bounding box center [639, 497] width 33 height 33
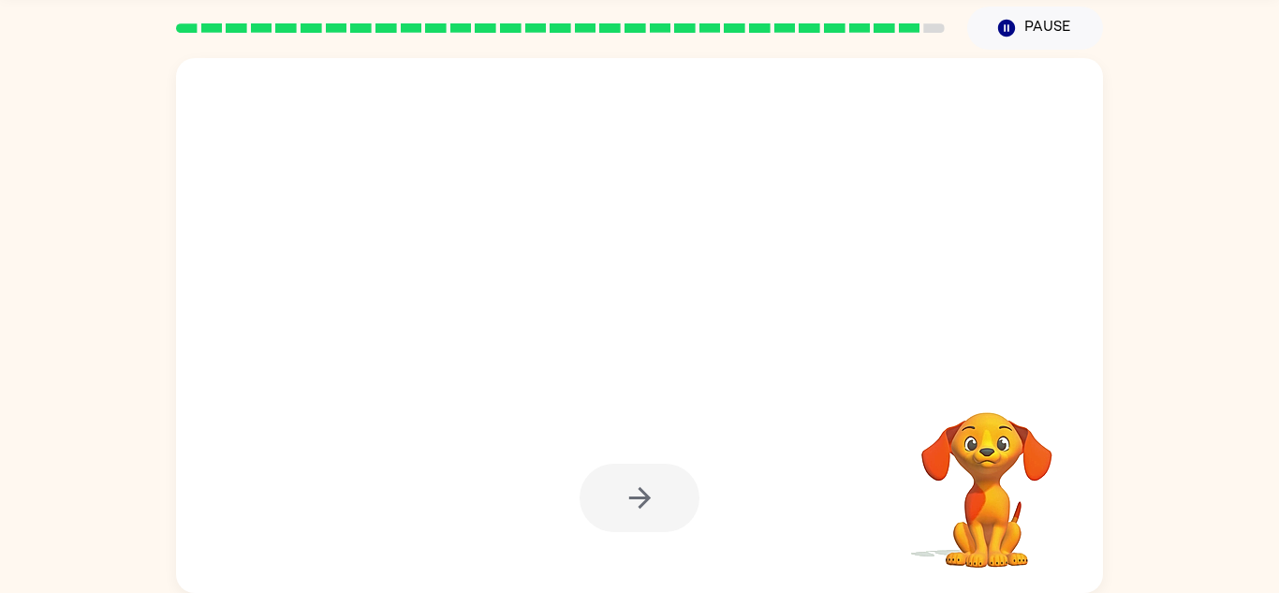
click at [628, 491] on div at bounding box center [639, 497] width 120 height 68
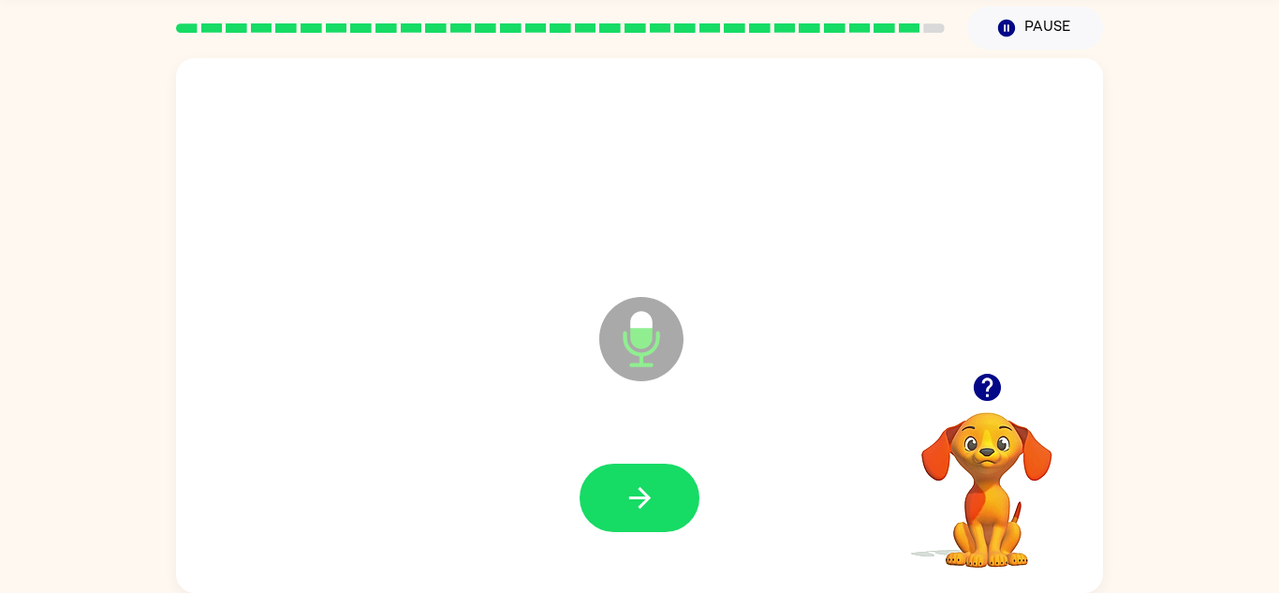
click at [628, 491] on icon "button" at bounding box center [639, 497] width 33 height 33
click at [635, 489] on div at bounding box center [639, 497] width 120 height 68
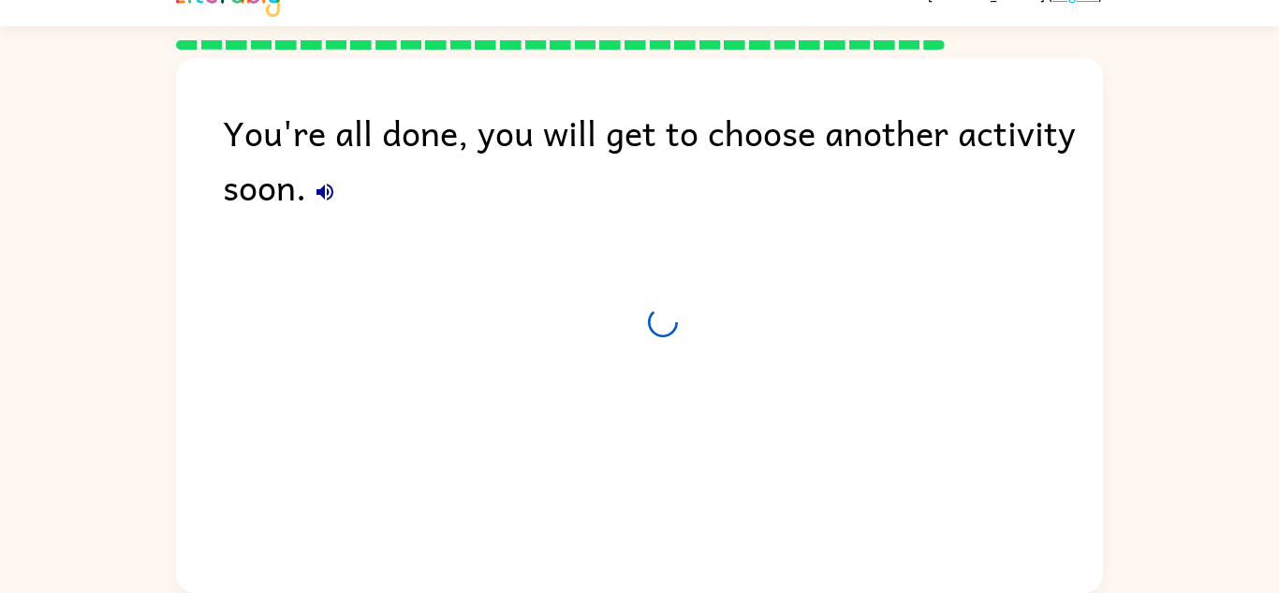
scroll to position [32, 0]
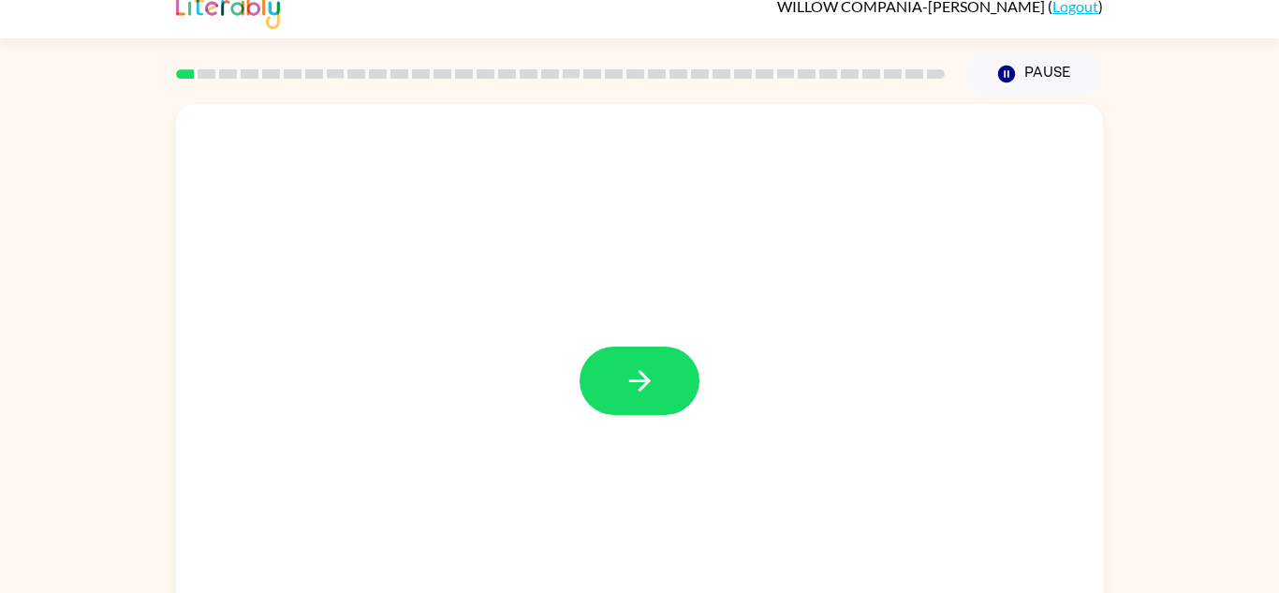
scroll to position [29, 0]
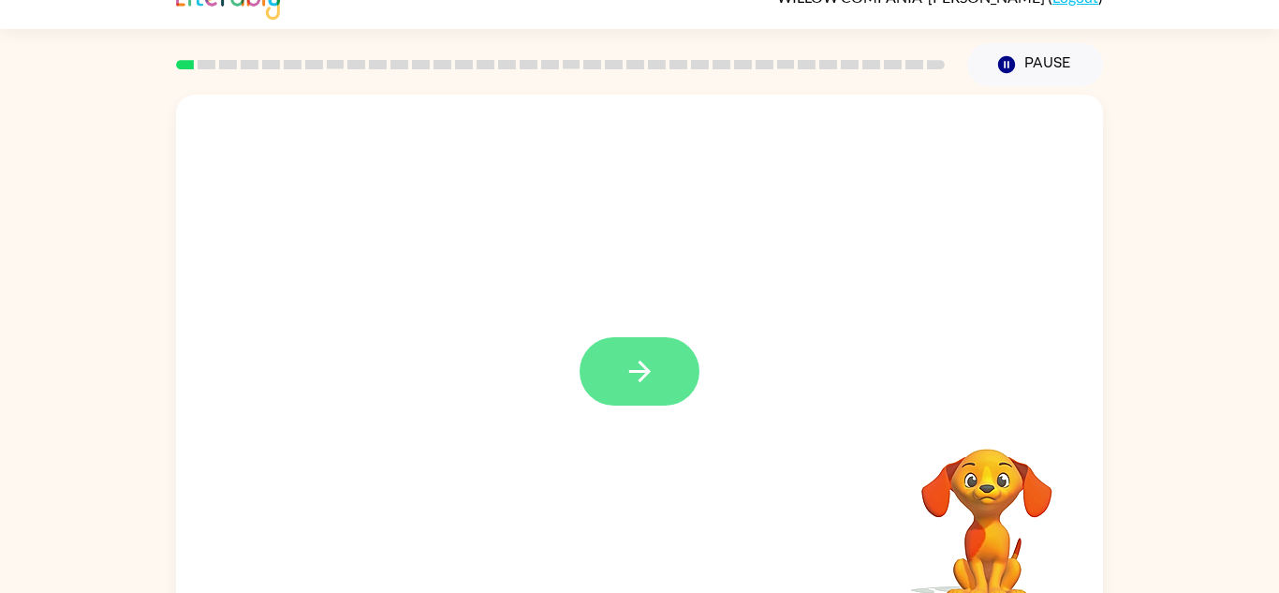
click at [661, 397] on button "button" at bounding box center [639, 371] width 120 height 68
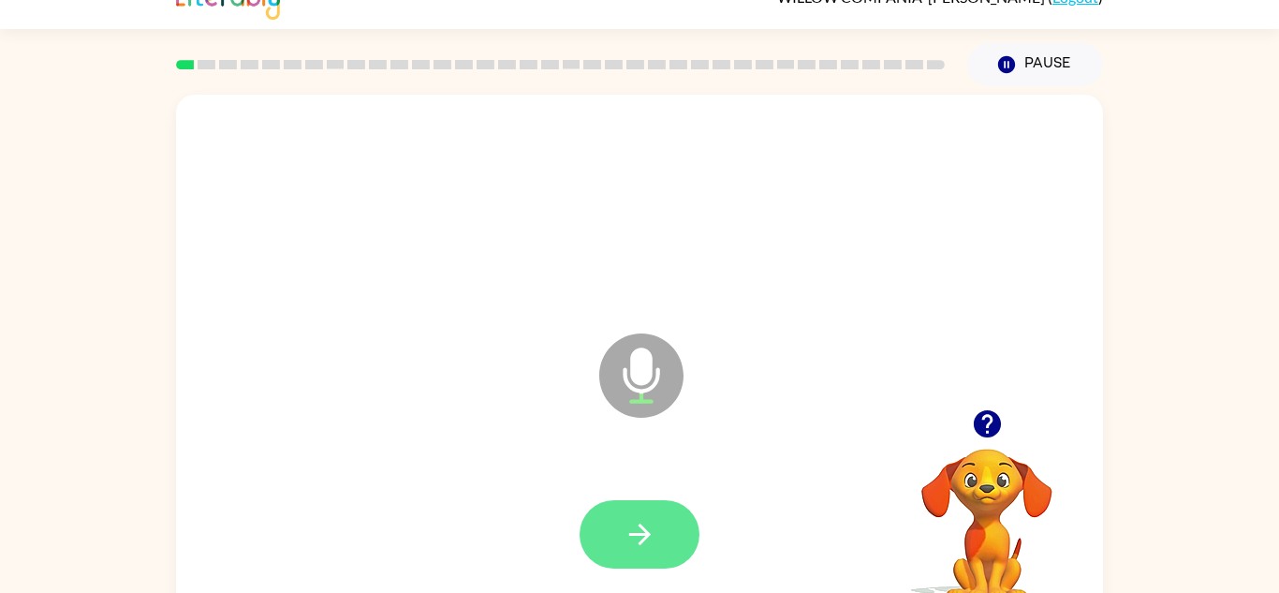
click at [658, 513] on button "button" at bounding box center [639, 534] width 120 height 68
click at [656, 539] on button "button" at bounding box center [639, 534] width 120 height 68
click at [660, 549] on button "button" at bounding box center [639, 534] width 120 height 68
click at [651, 529] on icon "button" at bounding box center [639, 534] width 33 height 33
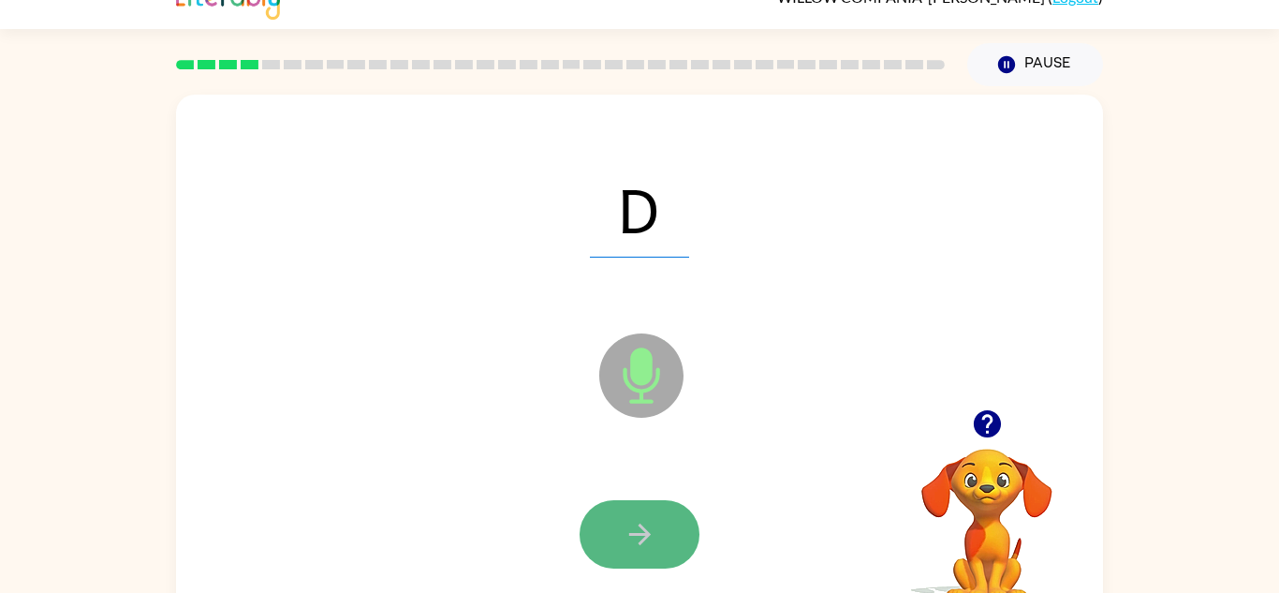
click at [636, 529] on icon "button" at bounding box center [639, 534] width 33 height 33
click at [636, 528] on icon "button" at bounding box center [639, 534] width 33 height 33
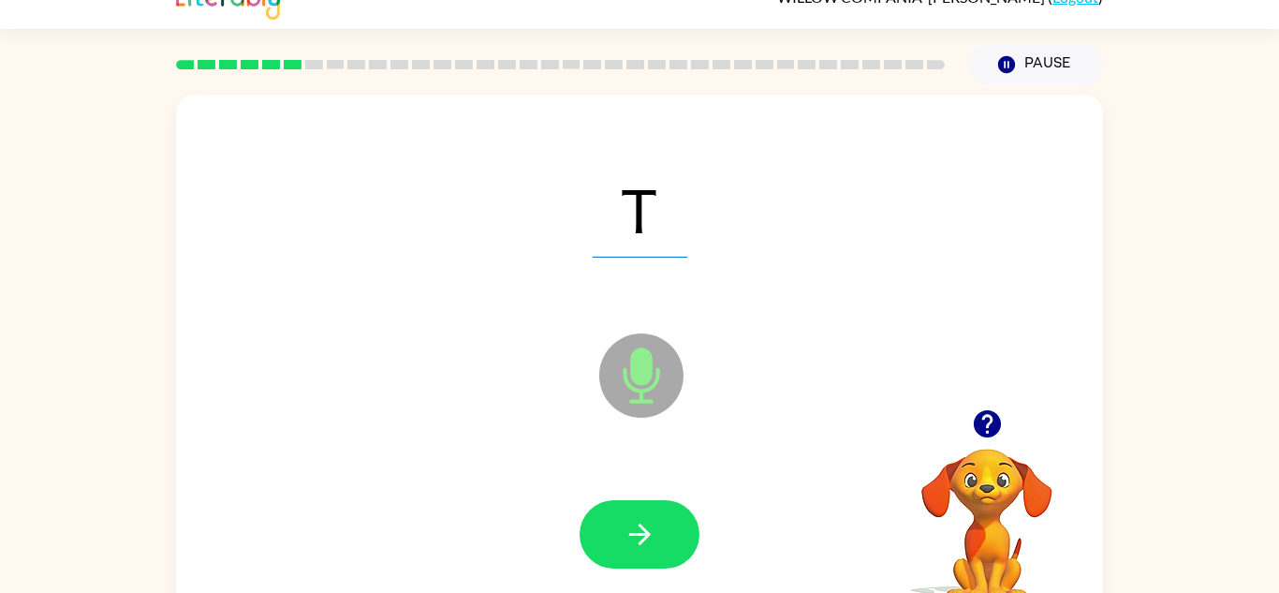
click at [636, 528] on icon "button" at bounding box center [639, 534] width 33 height 33
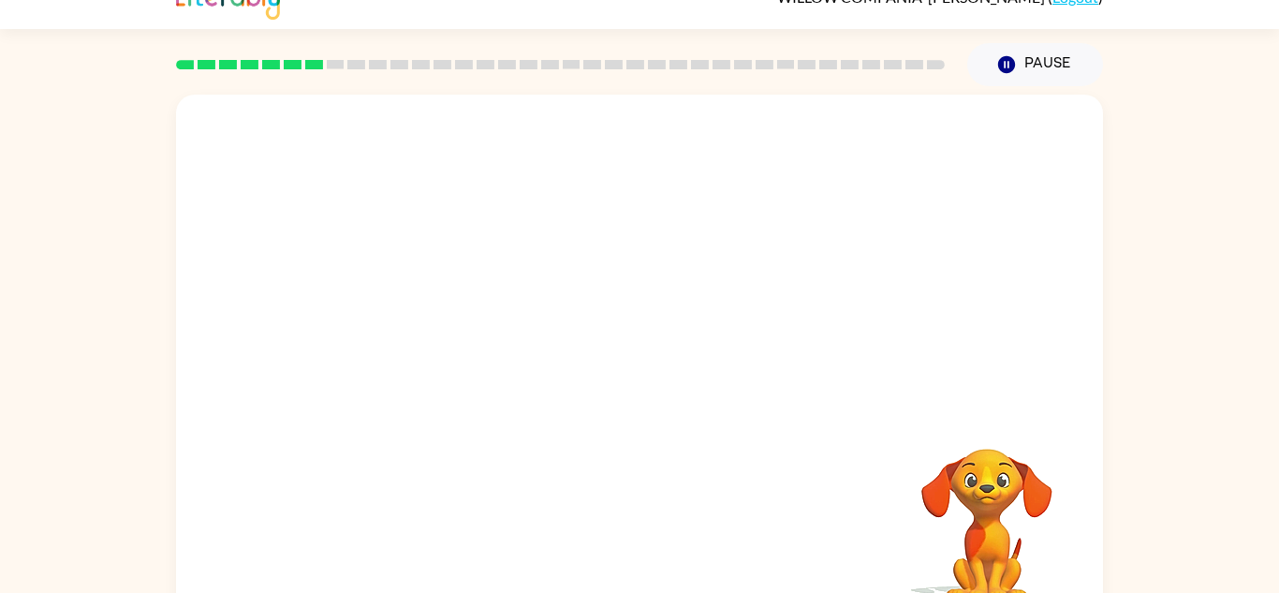
click at [636, 528] on div "Your browser must support playing .mp4 files to use Literably. Please try using…" at bounding box center [639, 362] width 927 height 535
click at [690, 513] on div "Your browser must support playing .mp4 files to use Literably. Please try using…" at bounding box center [639, 362] width 927 height 535
click at [657, 526] on div "Your browser must support playing .mp4 files to use Literably. Please try using…" at bounding box center [639, 362] width 927 height 535
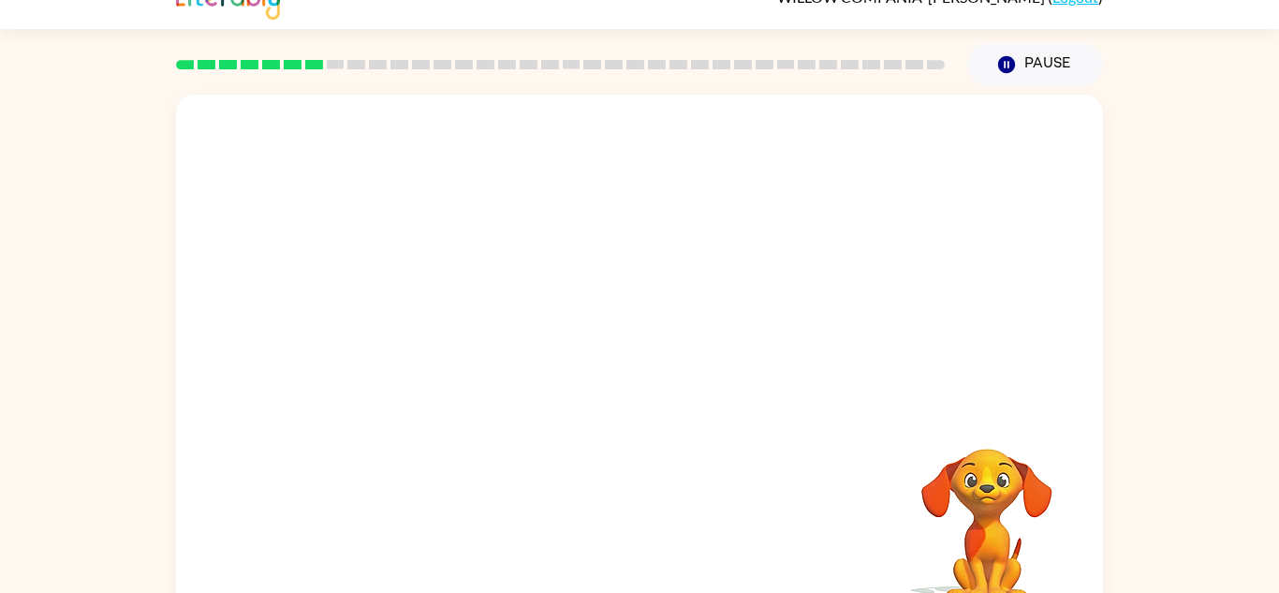
click at [657, 526] on div "Your browser must support playing .mp4 files to use Literably. Please try using…" at bounding box center [639, 362] width 927 height 535
click at [657, 526] on div at bounding box center [639, 534] width 120 height 68
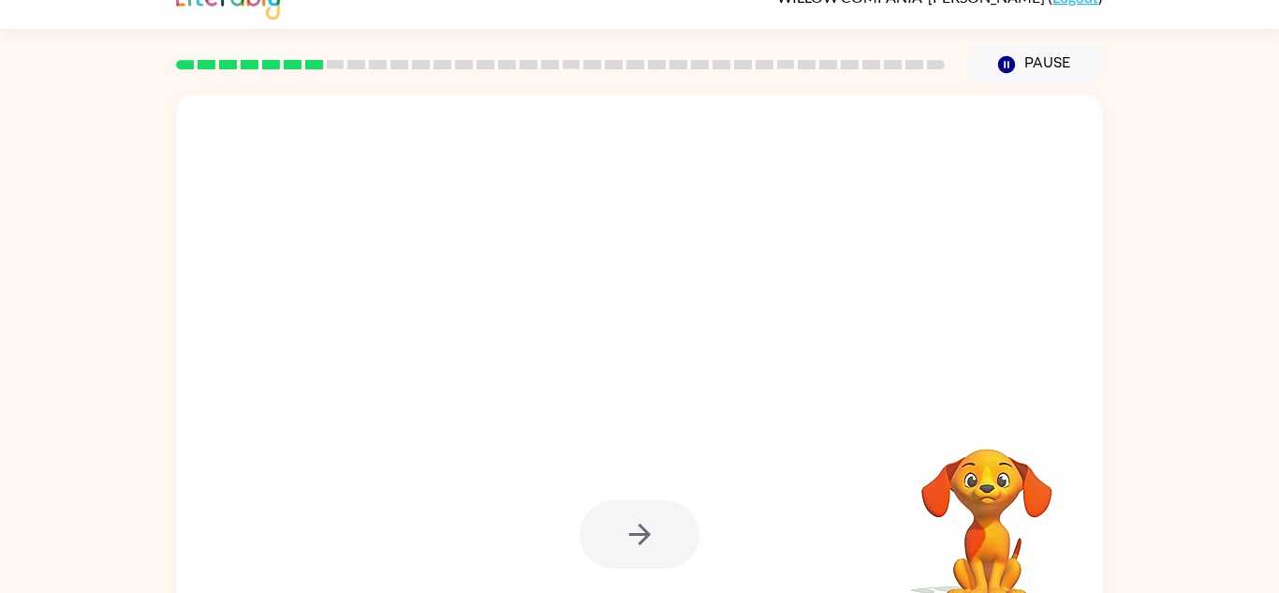
click at [657, 526] on div at bounding box center [639, 534] width 120 height 68
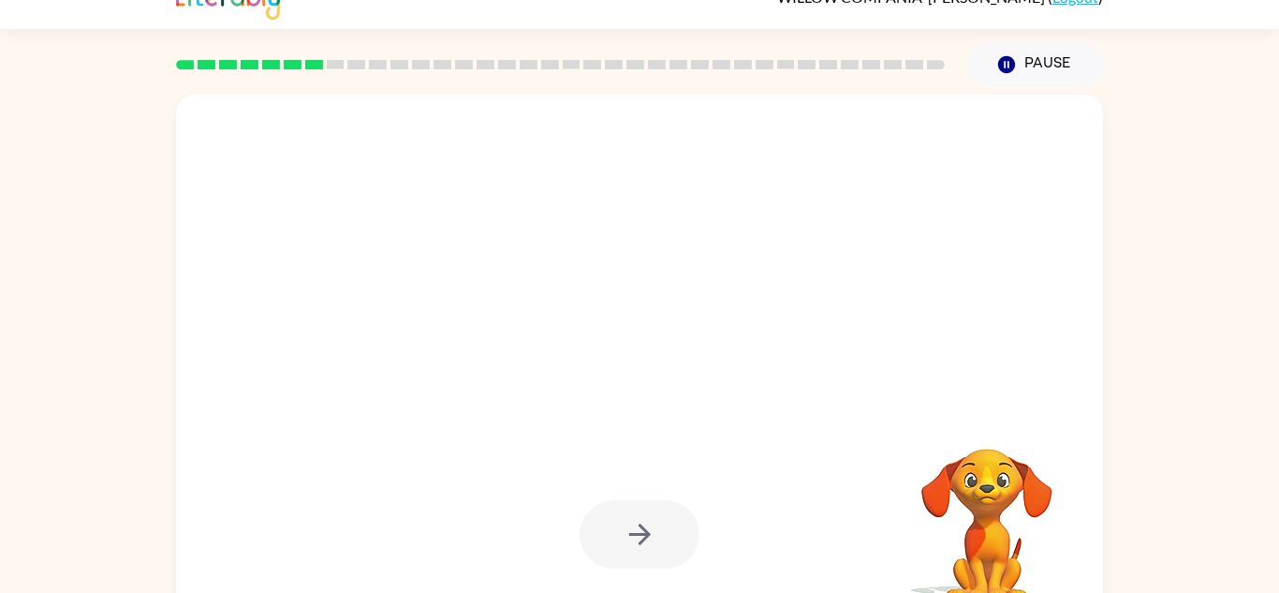
click at [657, 526] on button "button" at bounding box center [639, 534] width 120 height 68
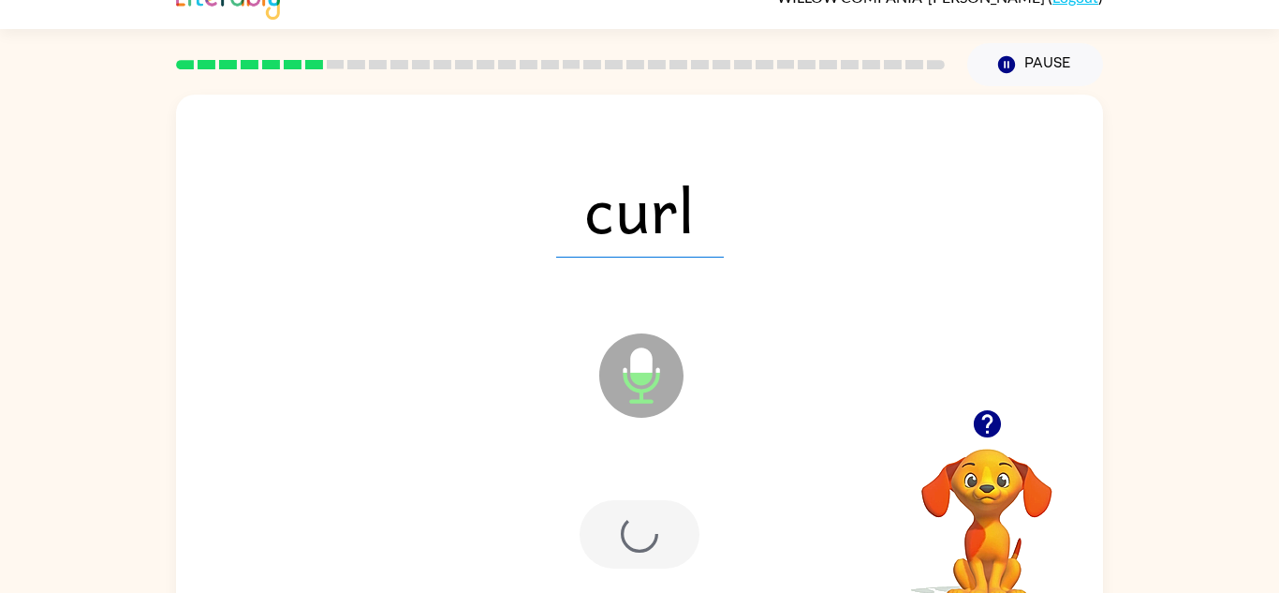
click at [657, 526] on div at bounding box center [639, 534] width 120 height 68
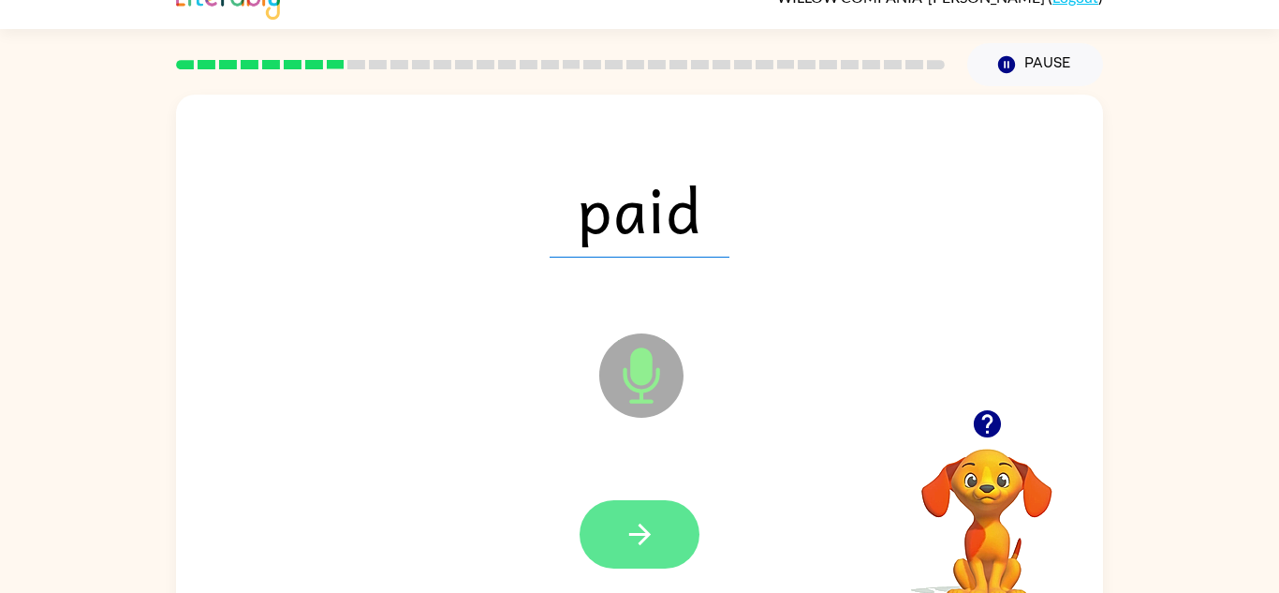
click at [647, 520] on icon "button" at bounding box center [639, 534] width 33 height 33
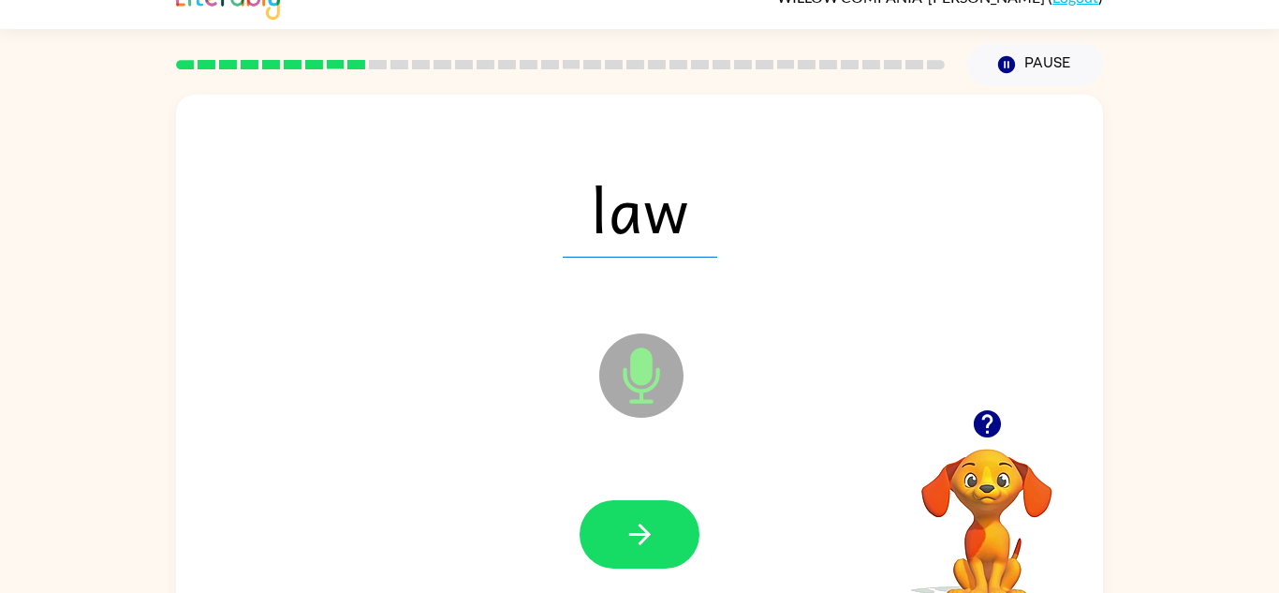
click at [647, 520] on icon "button" at bounding box center [639, 534] width 33 height 33
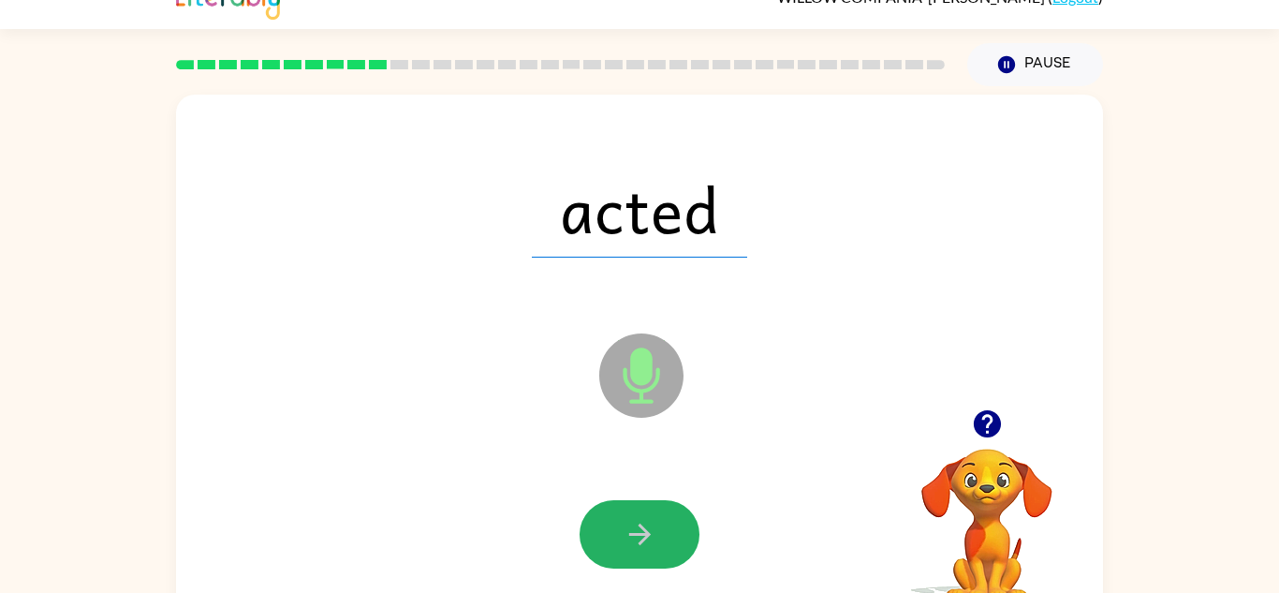
click at [647, 520] on icon "button" at bounding box center [639, 534] width 33 height 33
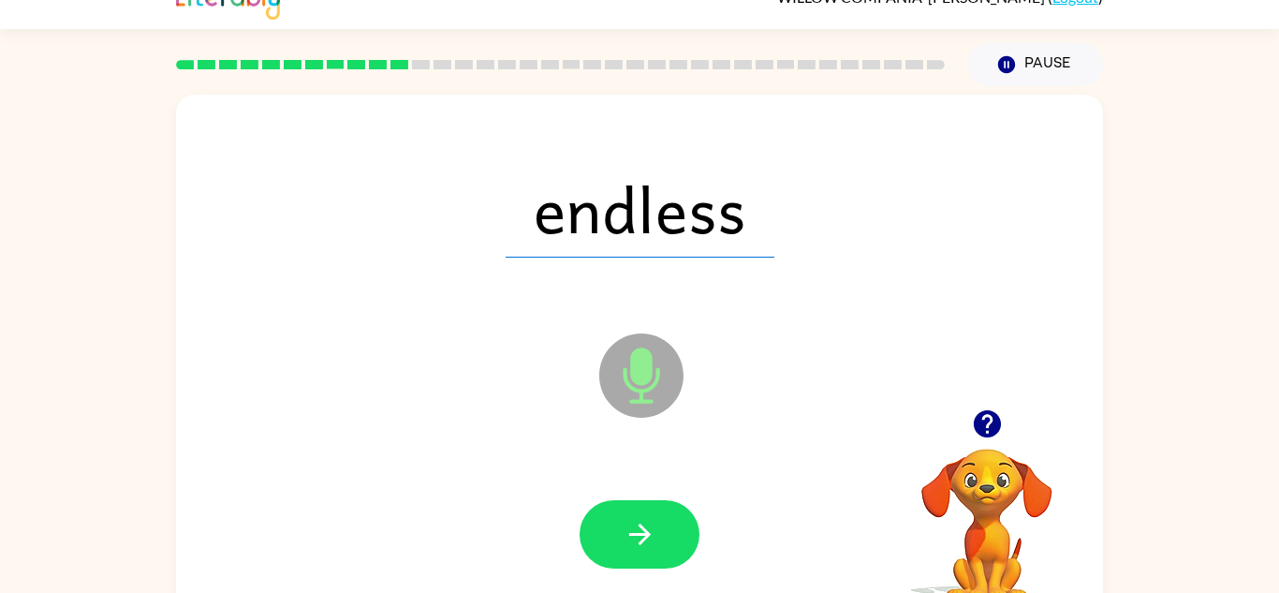
click at [647, 520] on icon "button" at bounding box center [639, 534] width 33 height 33
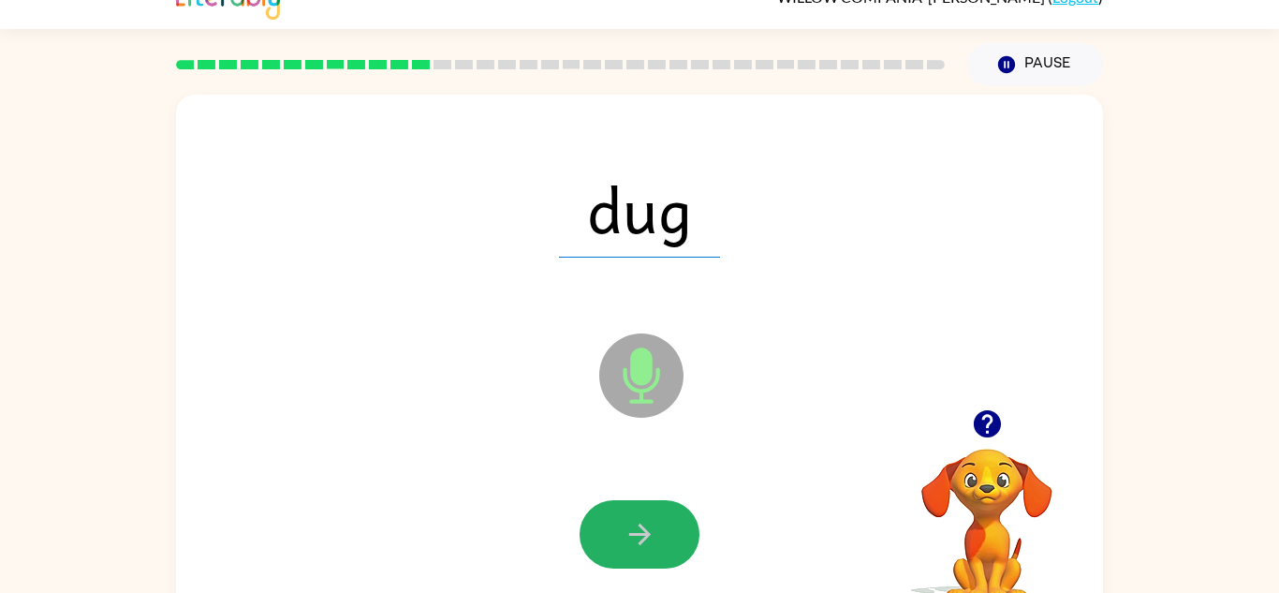
click at [647, 520] on icon "button" at bounding box center [639, 534] width 33 height 33
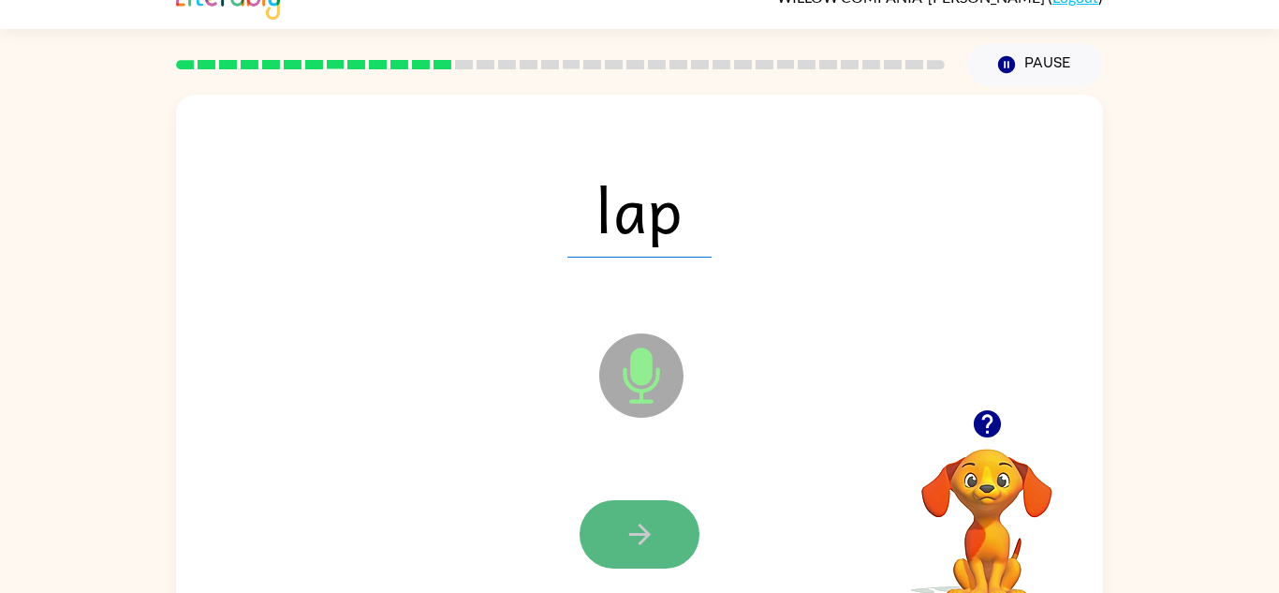
click at [658, 532] on button "button" at bounding box center [639, 534] width 120 height 68
click at [652, 531] on button "button" at bounding box center [639, 534] width 120 height 68
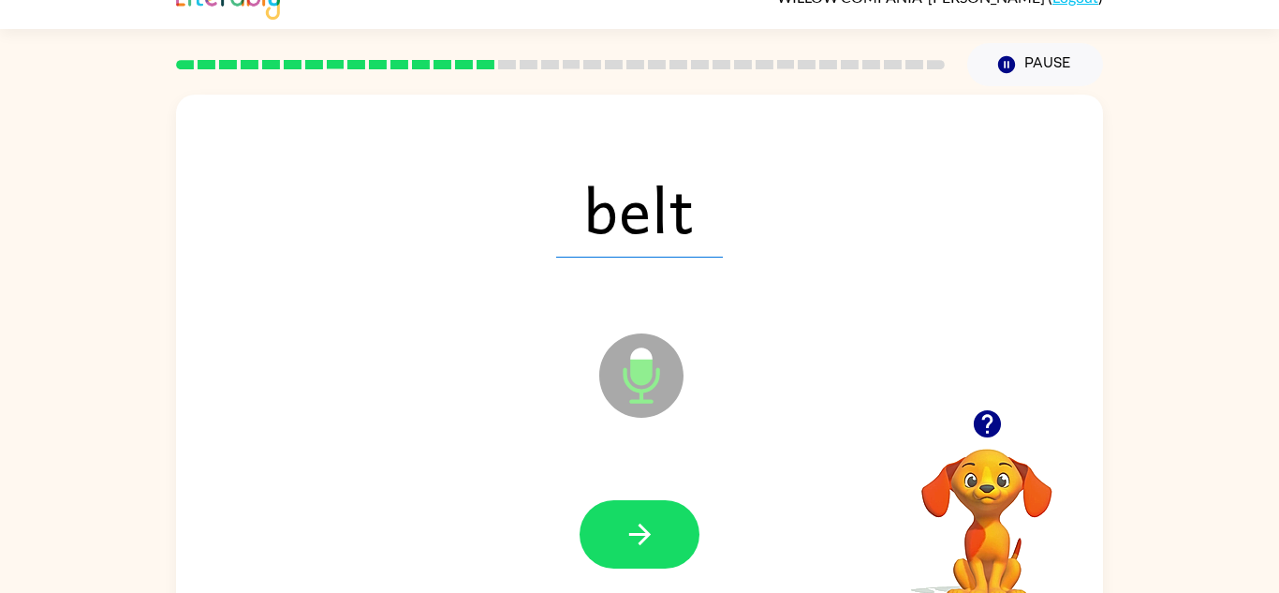
click at [652, 531] on icon "button" at bounding box center [639, 534] width 33 height 33
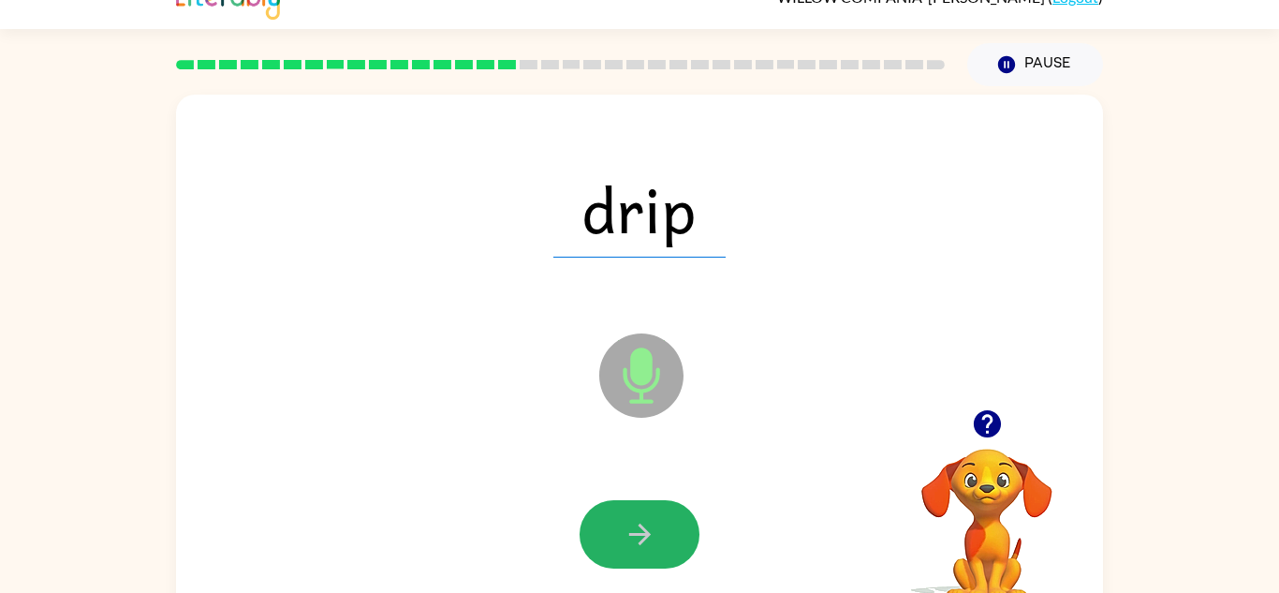
click at [652, 531] on icon "button" at bounding box center [639, 534] width 33 height 33
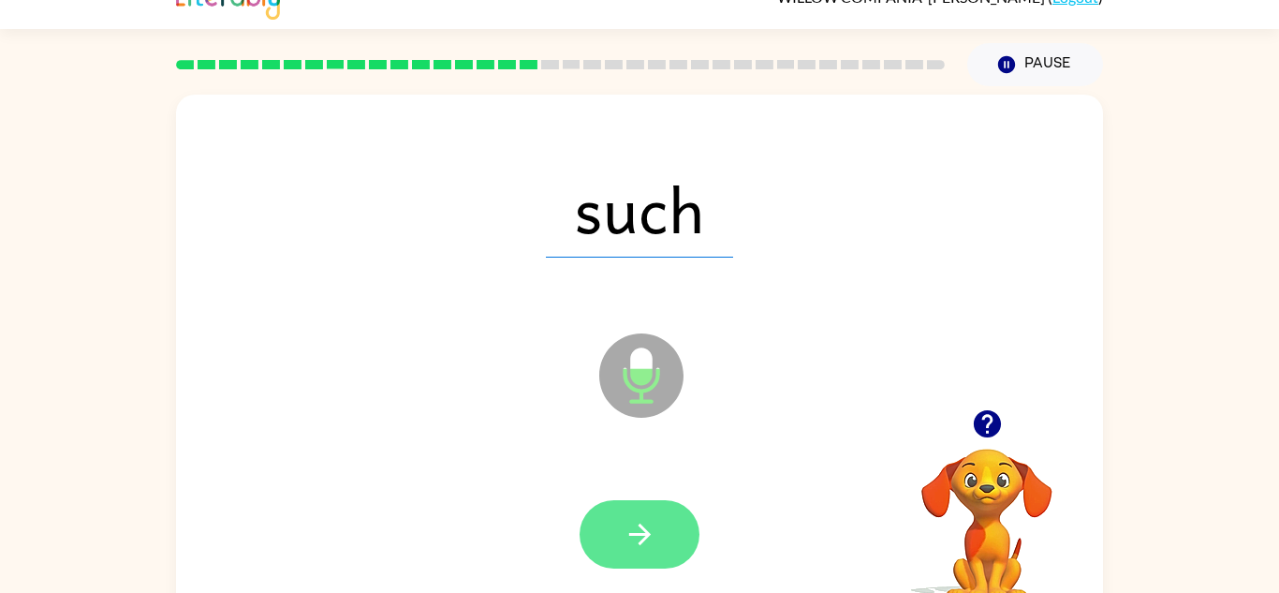
click at [684, 541] on button "button" at bounding box center [639, 534] width 120 height 68
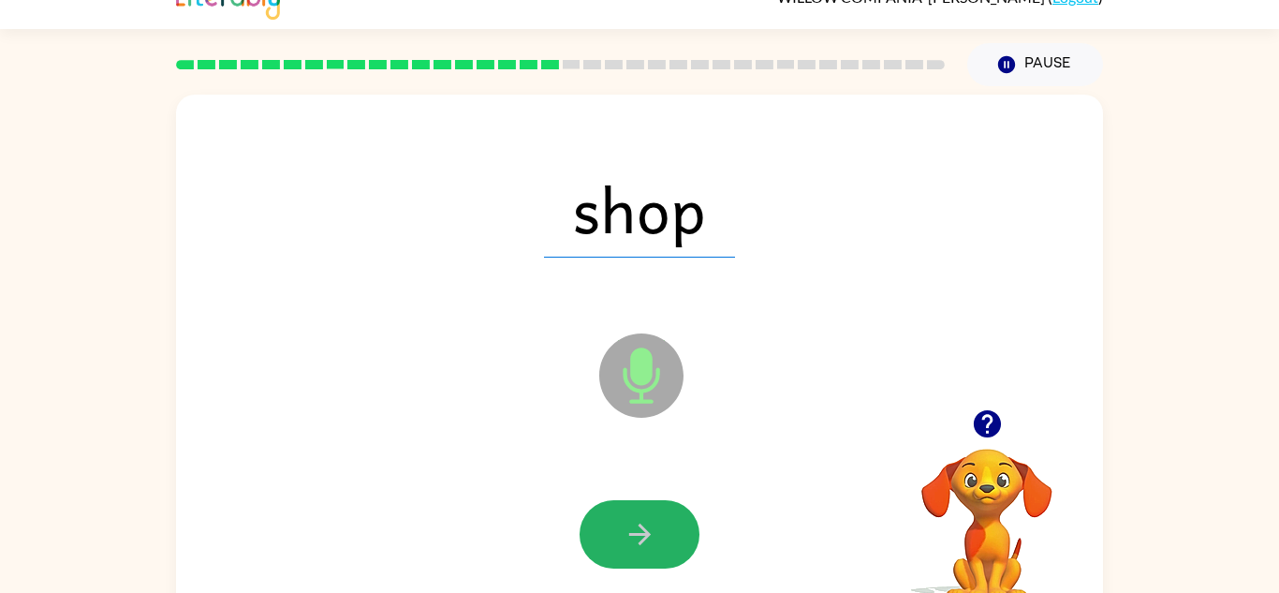
click at [652, 531] on icon "button" at bounding box center [639, 534] width 33 height 33
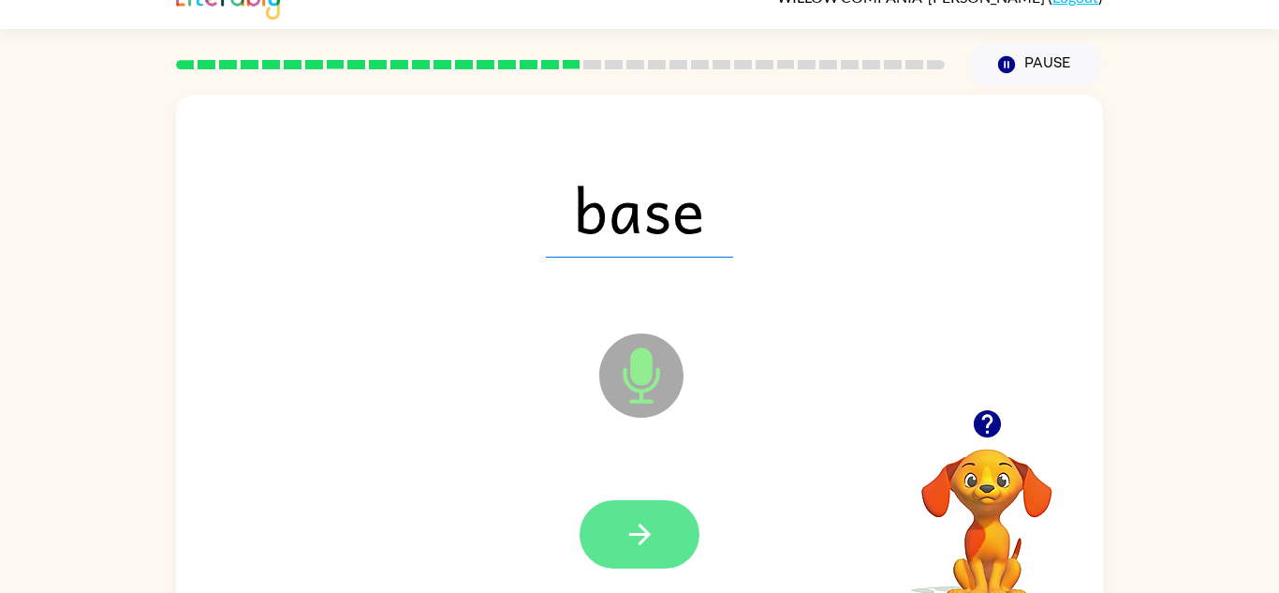
click at [652, 532] on icon "button" at bounding box center [639, 534] width 33 height 33
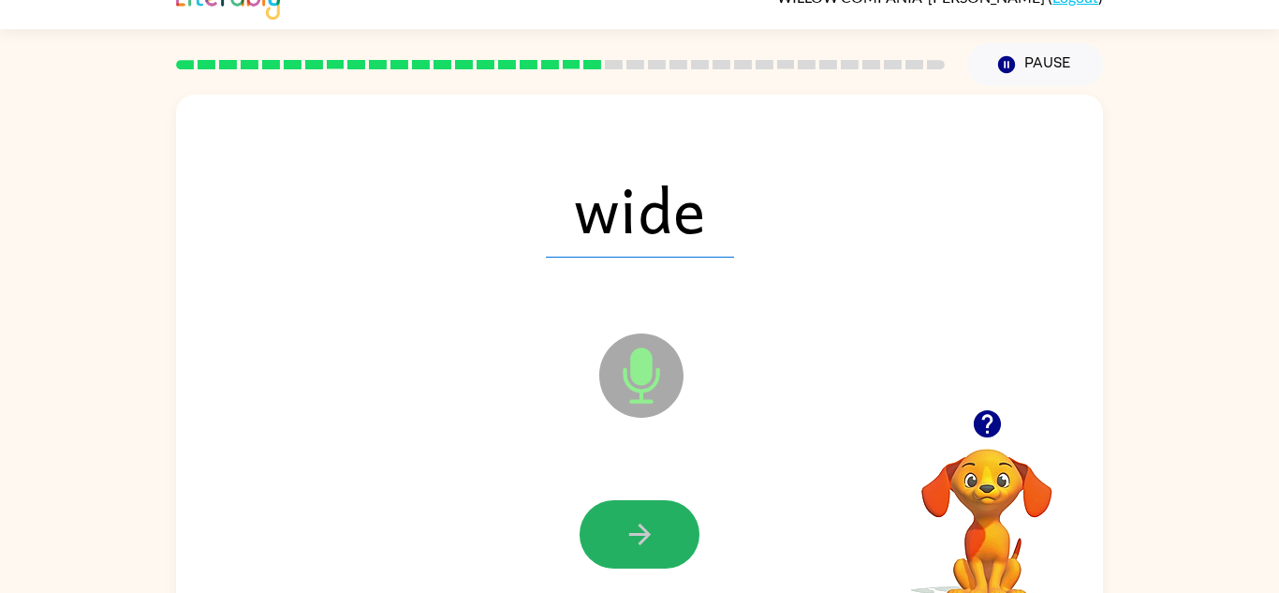
click at [652, 532] on icon "button" at bounding box center [639, 534] width 33 height 33
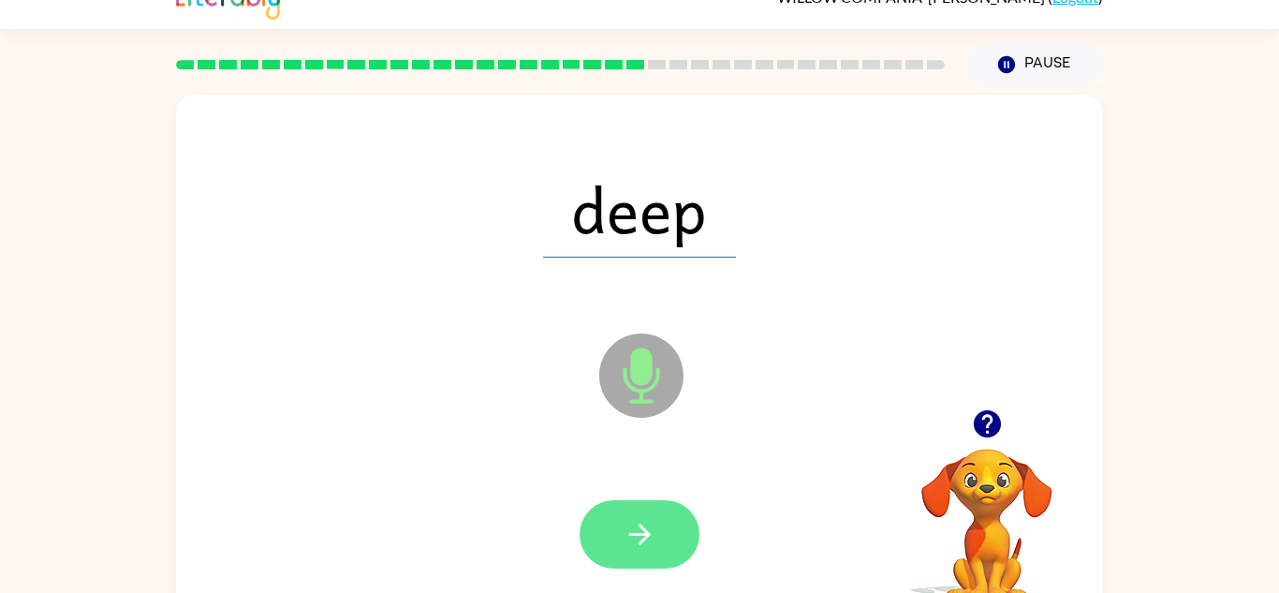
click at [599, 548] on button "button" at bounding box center [639, 534] width 120 height 68
click at [600, 548] on button "button" at bounding box center [639, 534] width 120 height 68
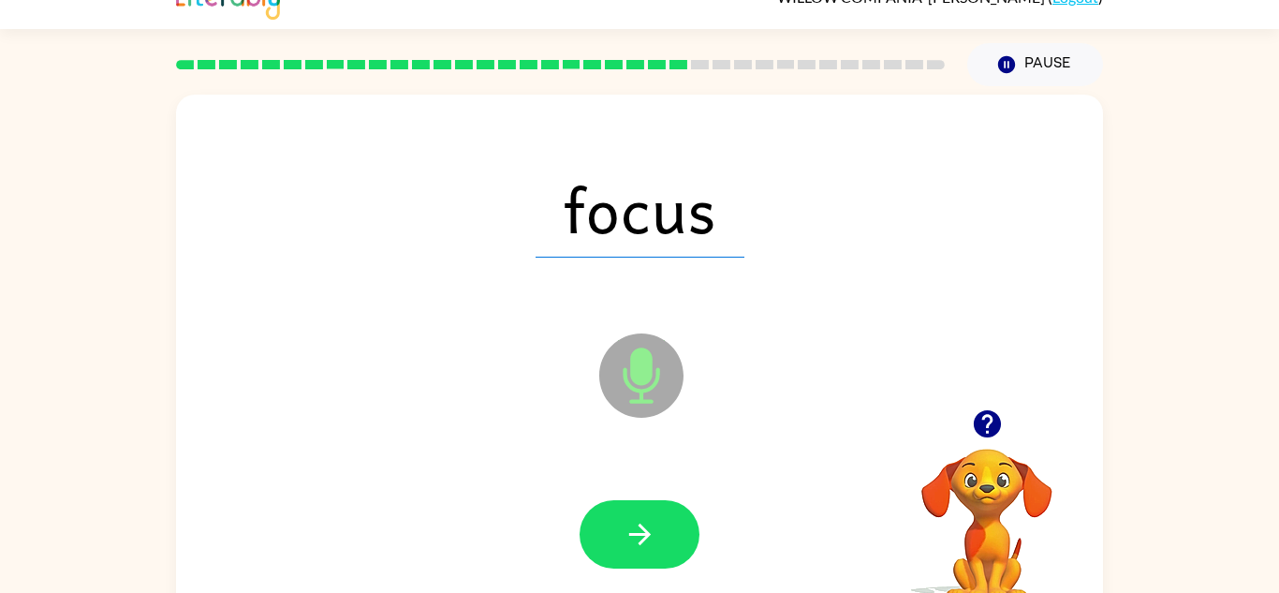
click at [627, 526] on icon "button" at bounding box center [639, 534] width 33 height 33
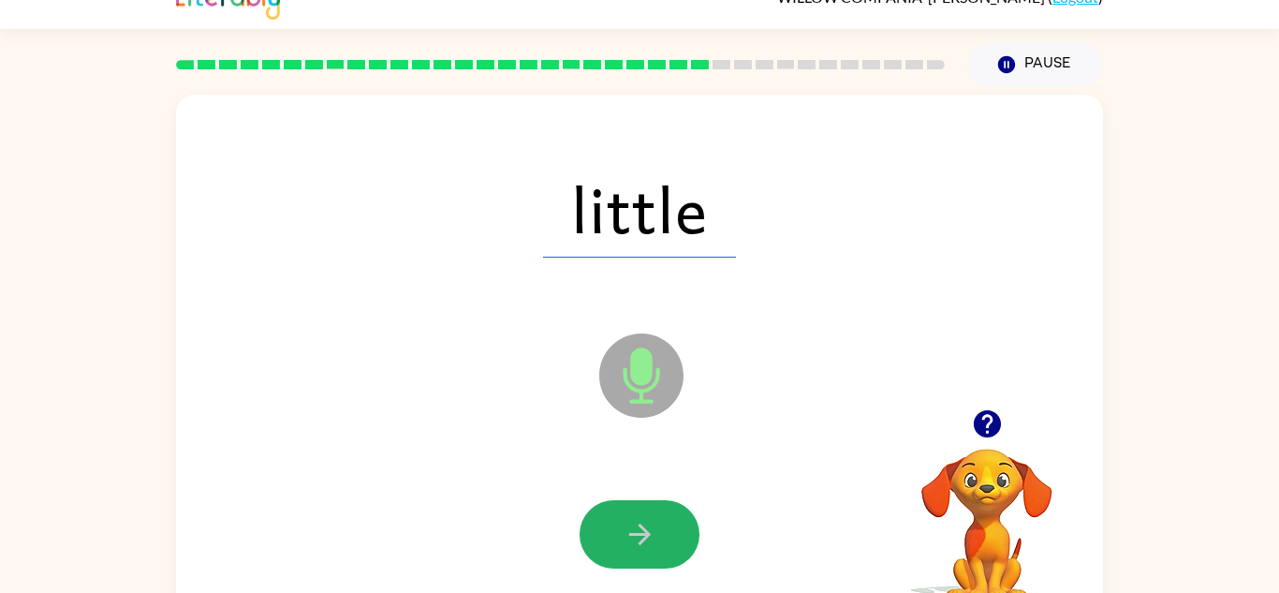
click at [627, 526] on icon "button" at bounding box center [639, 534] width 33 height 33
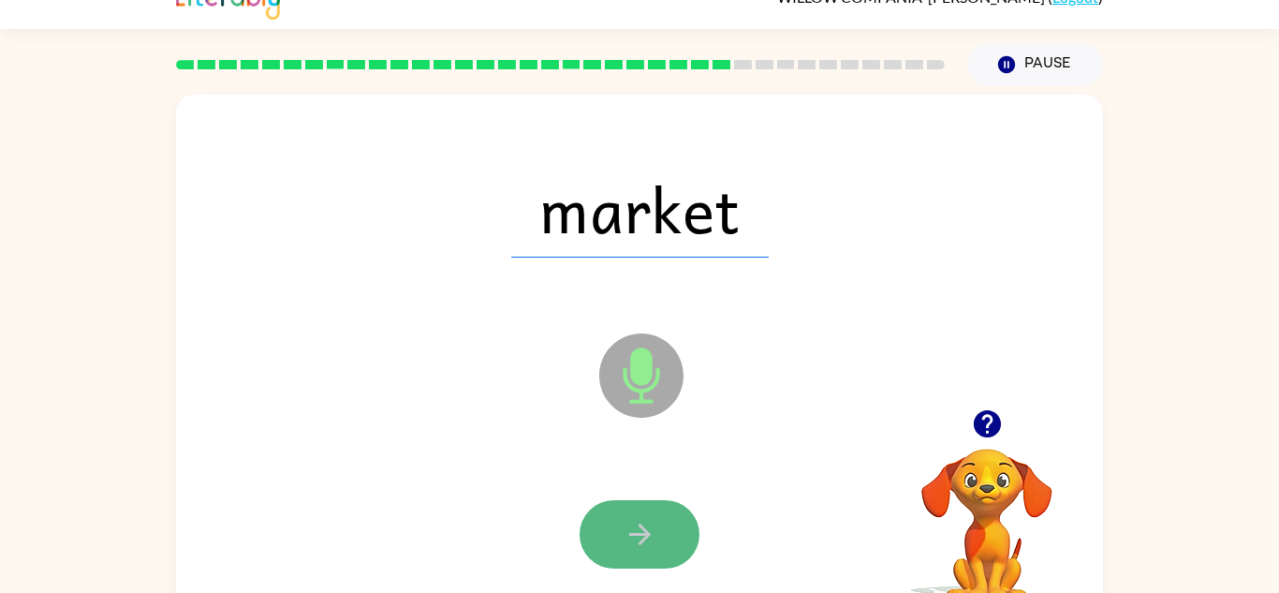
click at [627, 527] on icon "button" at bounding box center [639, 534] width 33 height 33
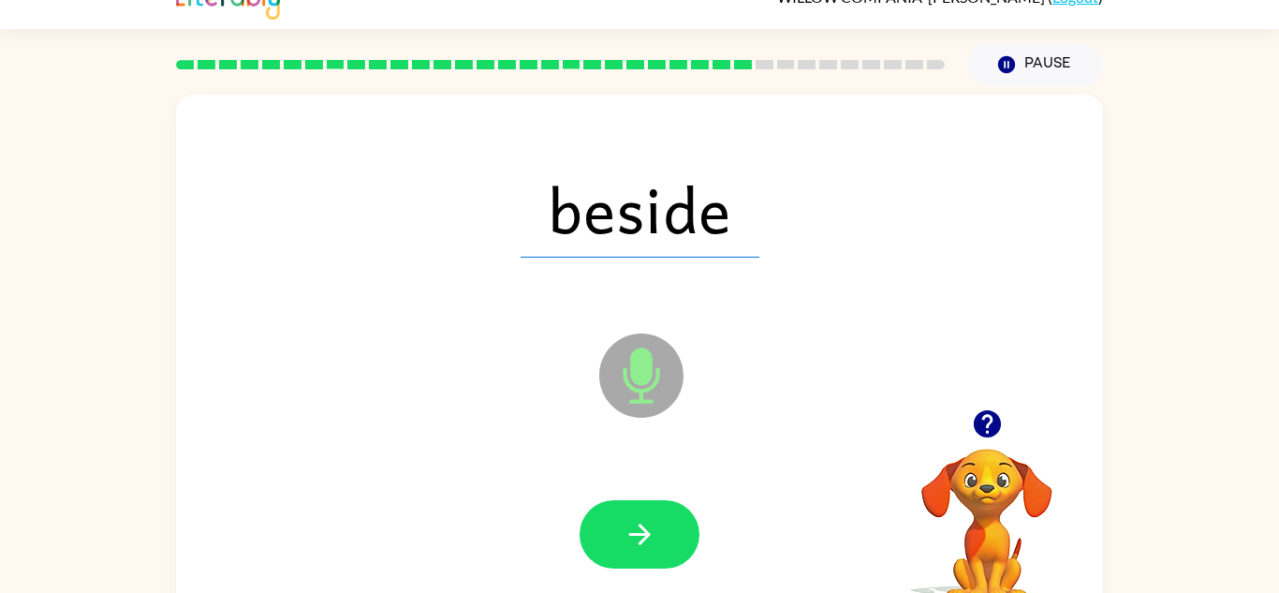
click at [627, 527] on icon "button" at bounding box center [639, 534] width 33 height 33
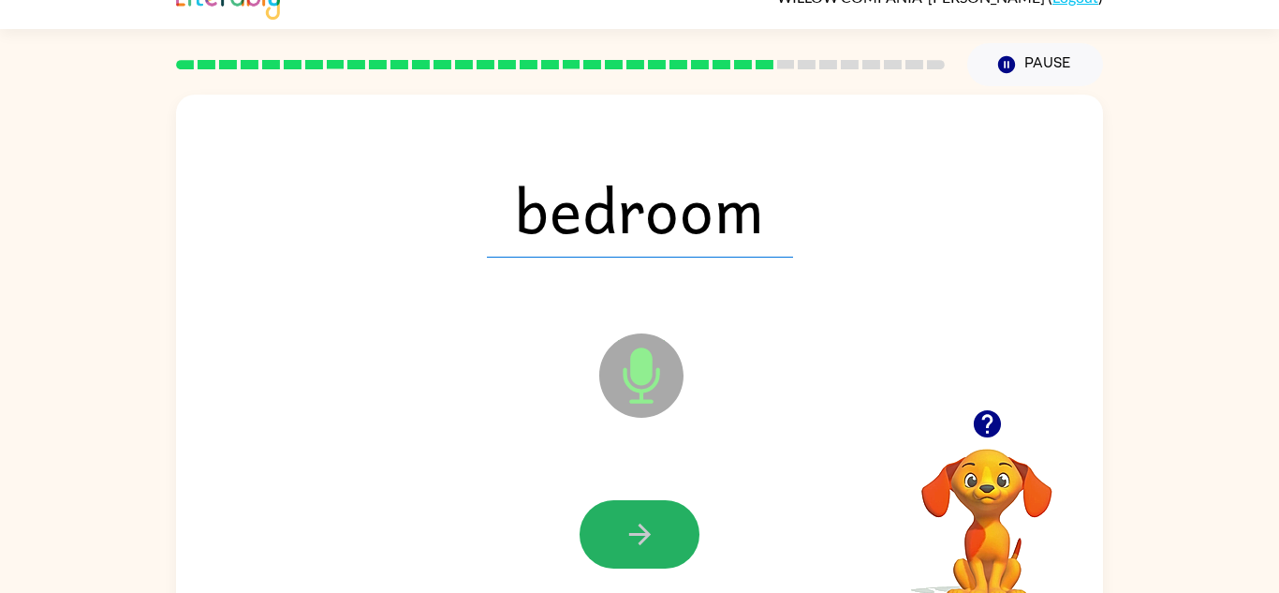
click at [627, 527] on icon "button" at bounding box center [639, 534] width 33 height 33
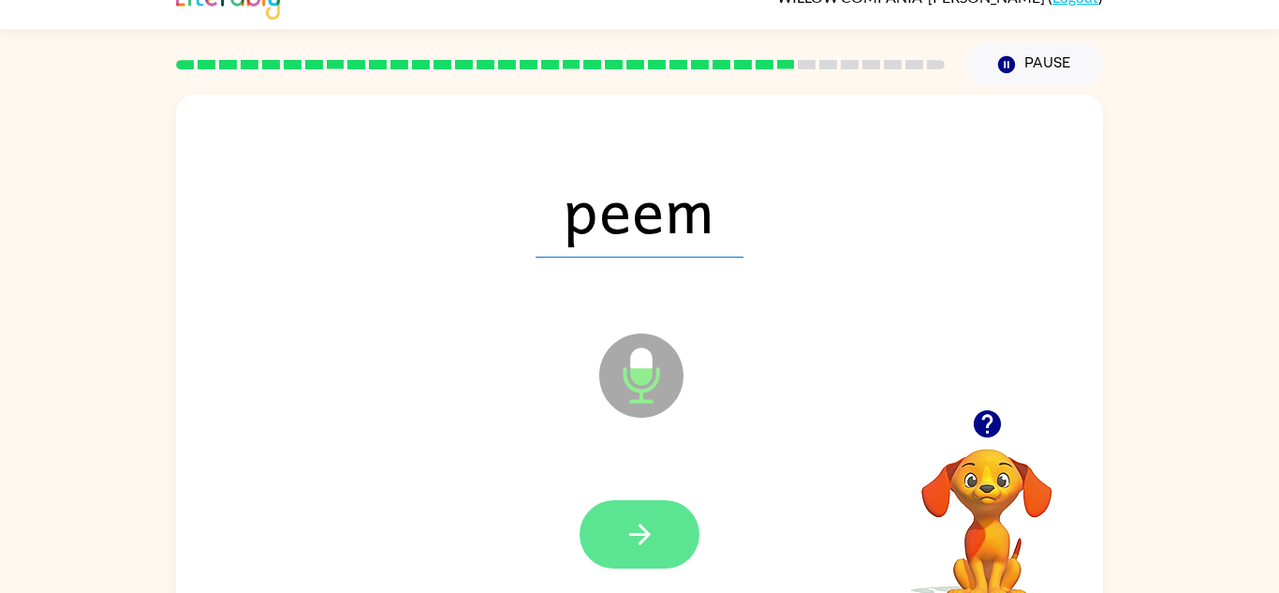
click at [666, 535] on button "button" at bounding box center [639, 534] width 120 height 68
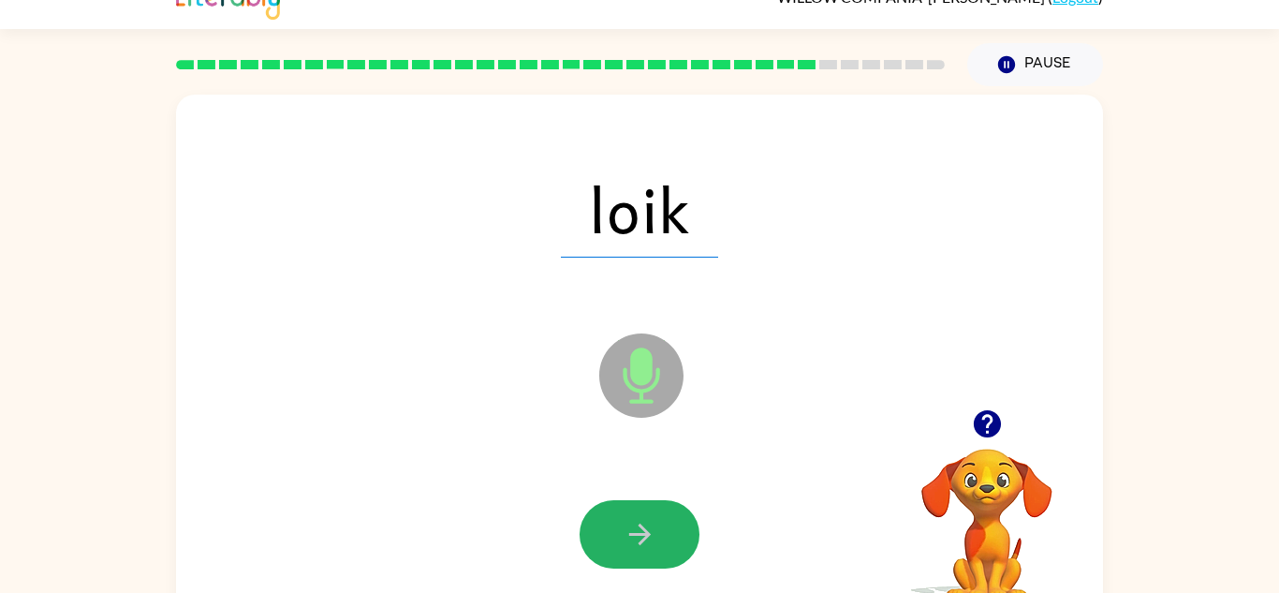
click at [627, 527] on icon "button" at bounding box center [639, 534] width 33 height 33
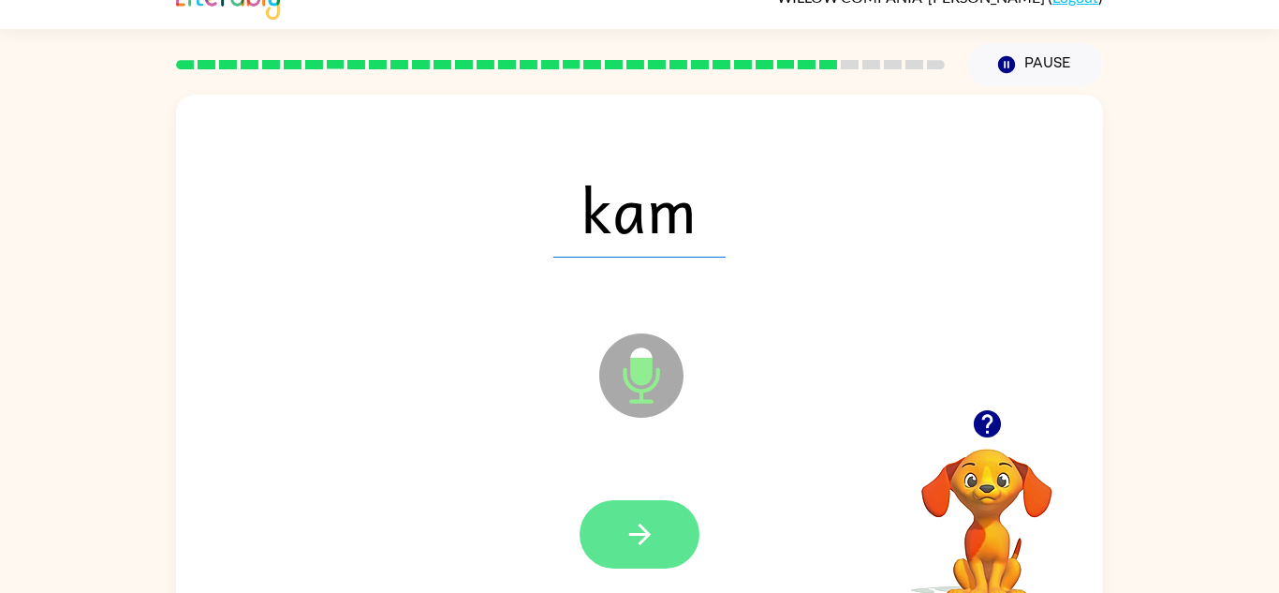
click at [628, 528] on icon "button" at bounding box center [639, 534] width 33 height 33
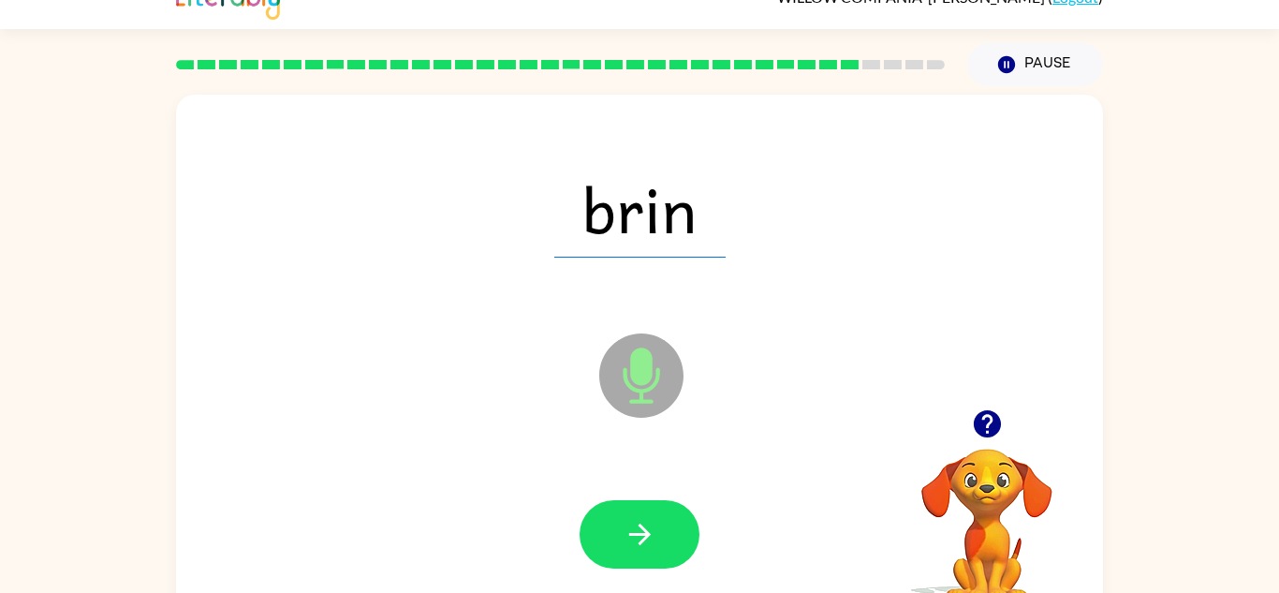
click at [628, 528] on icon "button" at bounding box center [639, 534] width 33 height 33
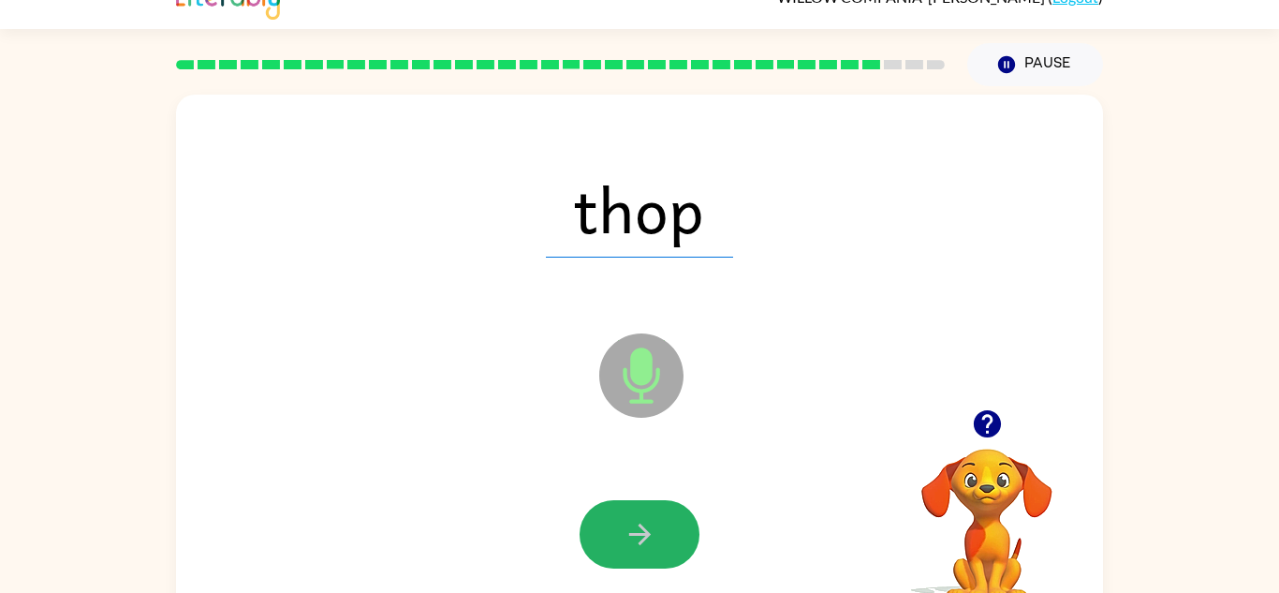
click at [628, 528] on icon "button" at bounding box center [639, 534] width 33 height 33
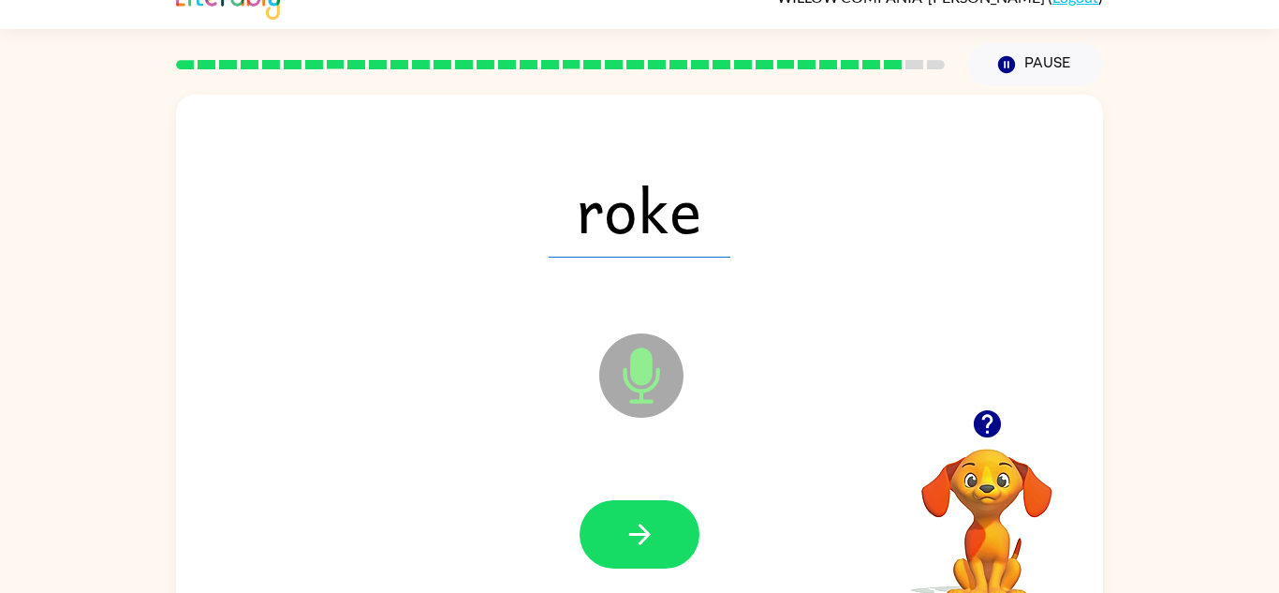
click at [628, 528] on icon "button" at bounding box center [639, 534] width 33 height 33
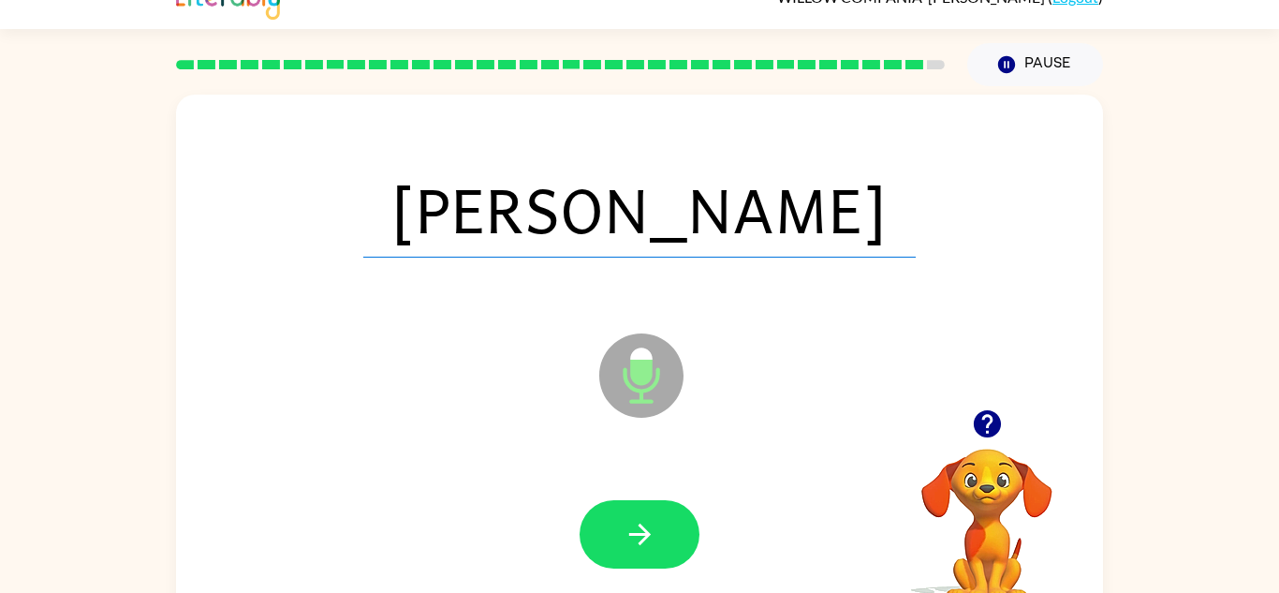
click at [628, 528] on icon "button" at bounding box center [639, 534] width 33 height 33
